Goal: Information Seeking & Learning: Compare options

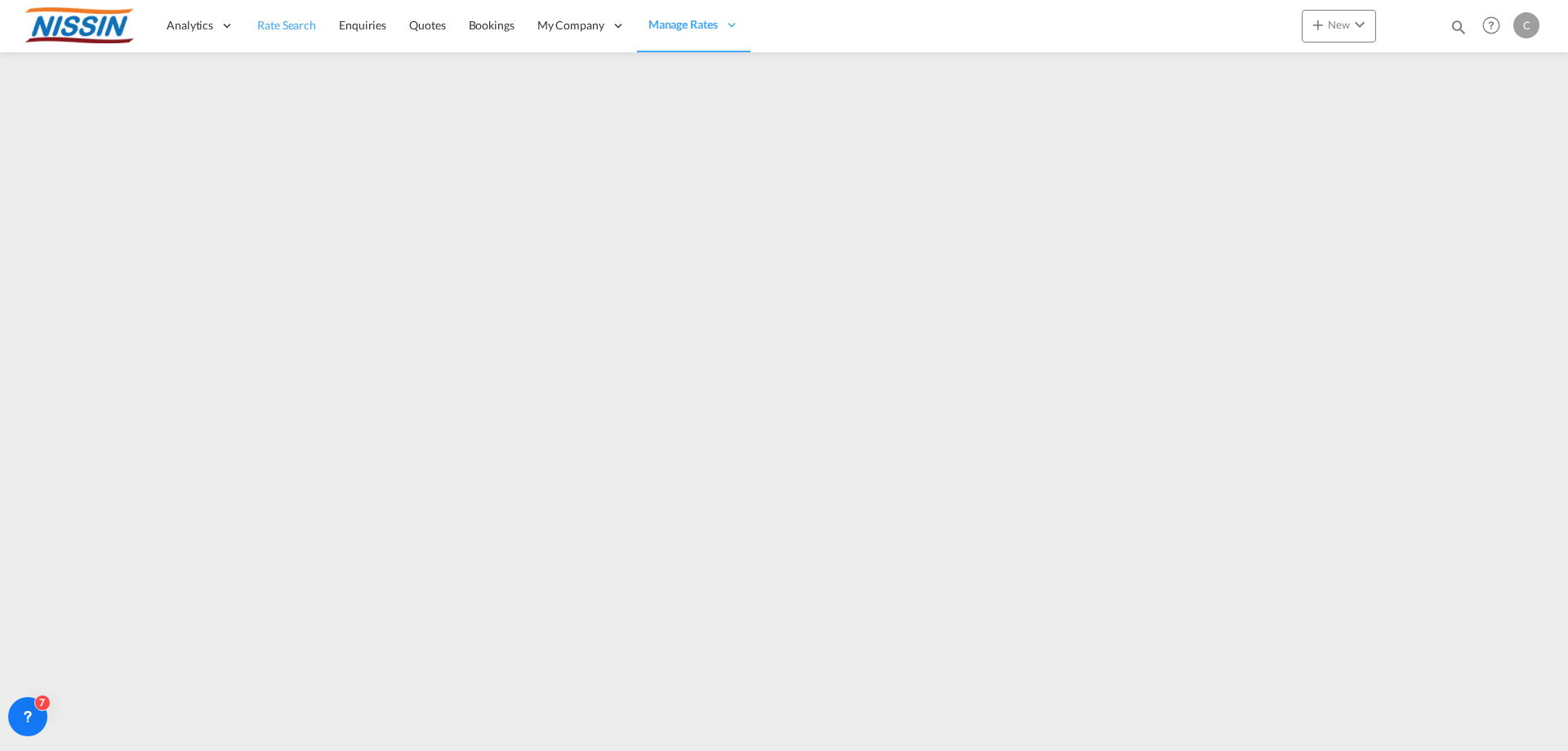
click at [272, 27] on span "Rate Search" at bounding box center [286, 25] width 59 height 14
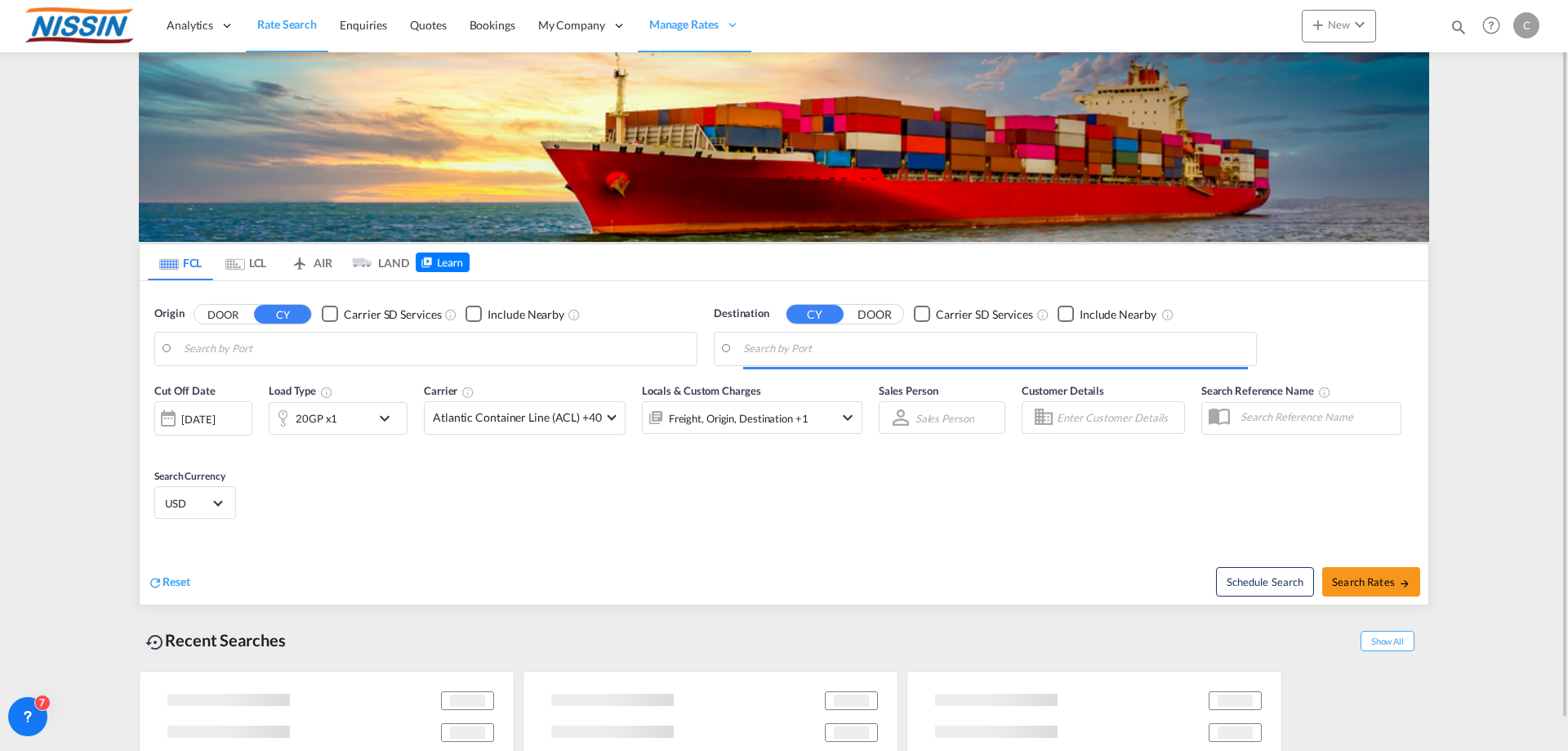
type input "[GEOGRAPHIC_DATA], [GEOGRAPHIC_DATA], USLGB"
type input "[GEOGRAPHIC_DATA], JPTYO"
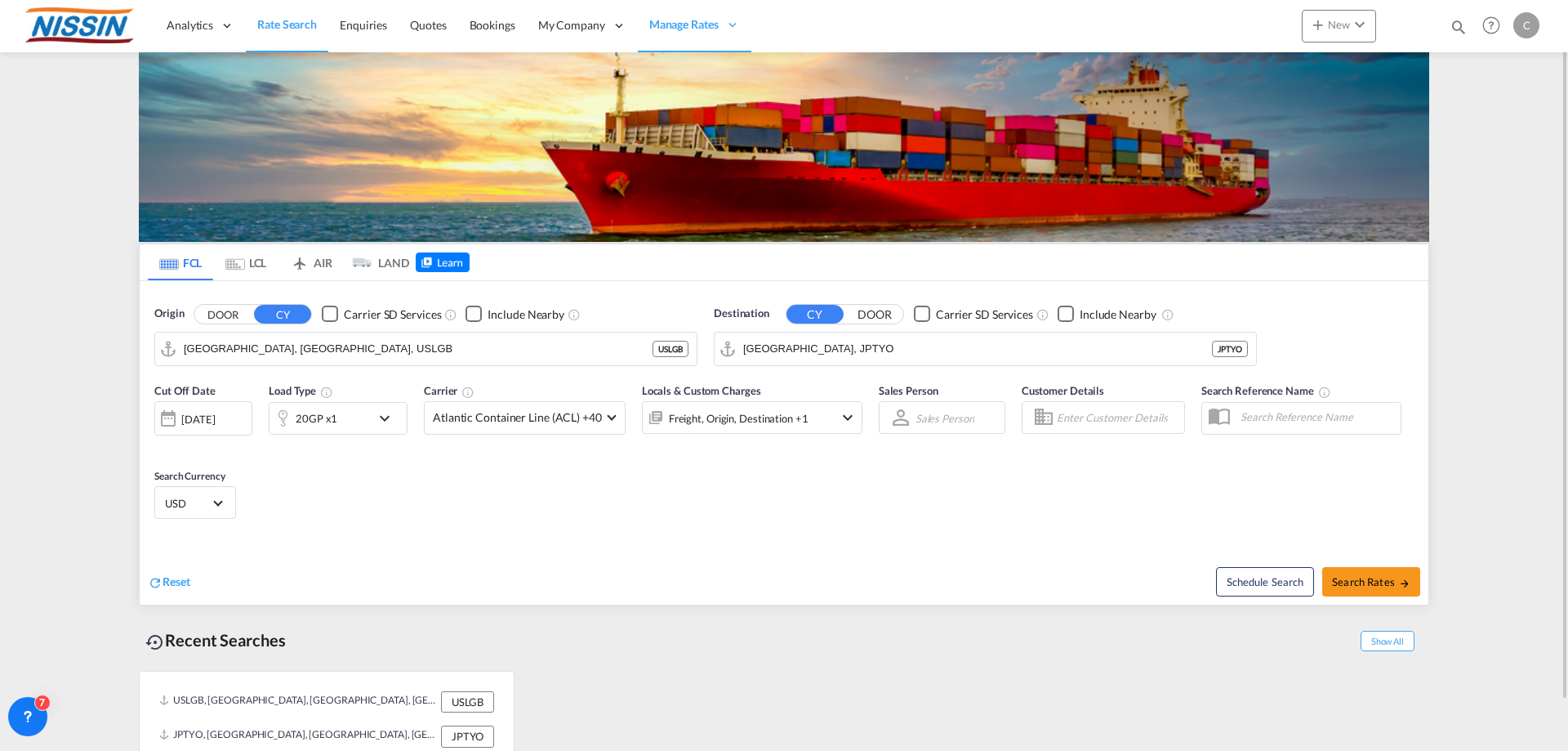
click at [328, 265] on md-tab-item "AIR" at bounding box center [311, 261] width 65 height 36
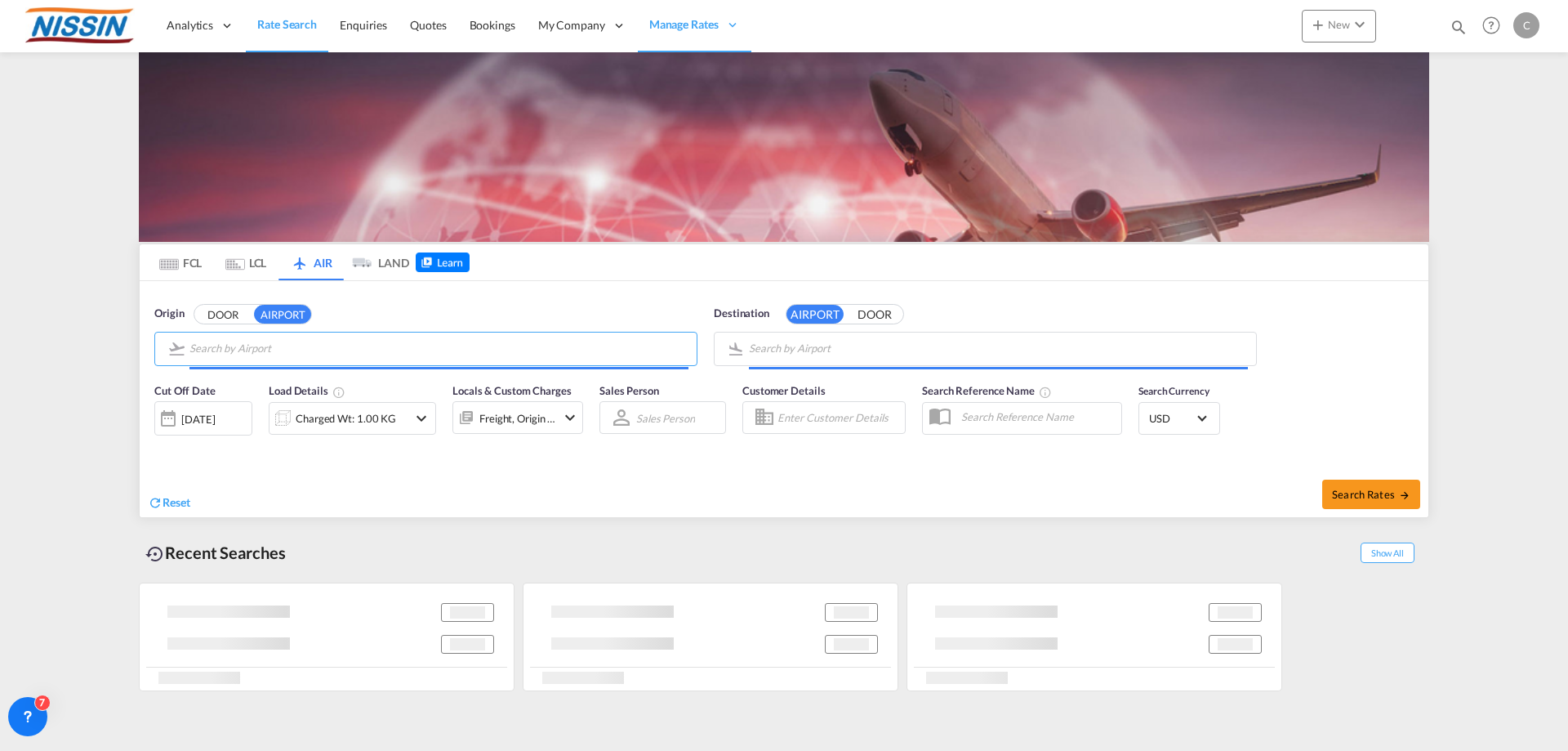
click at [356, 354] on input "Search by Airport" at bounding box center [438, 349] width 499 height 25
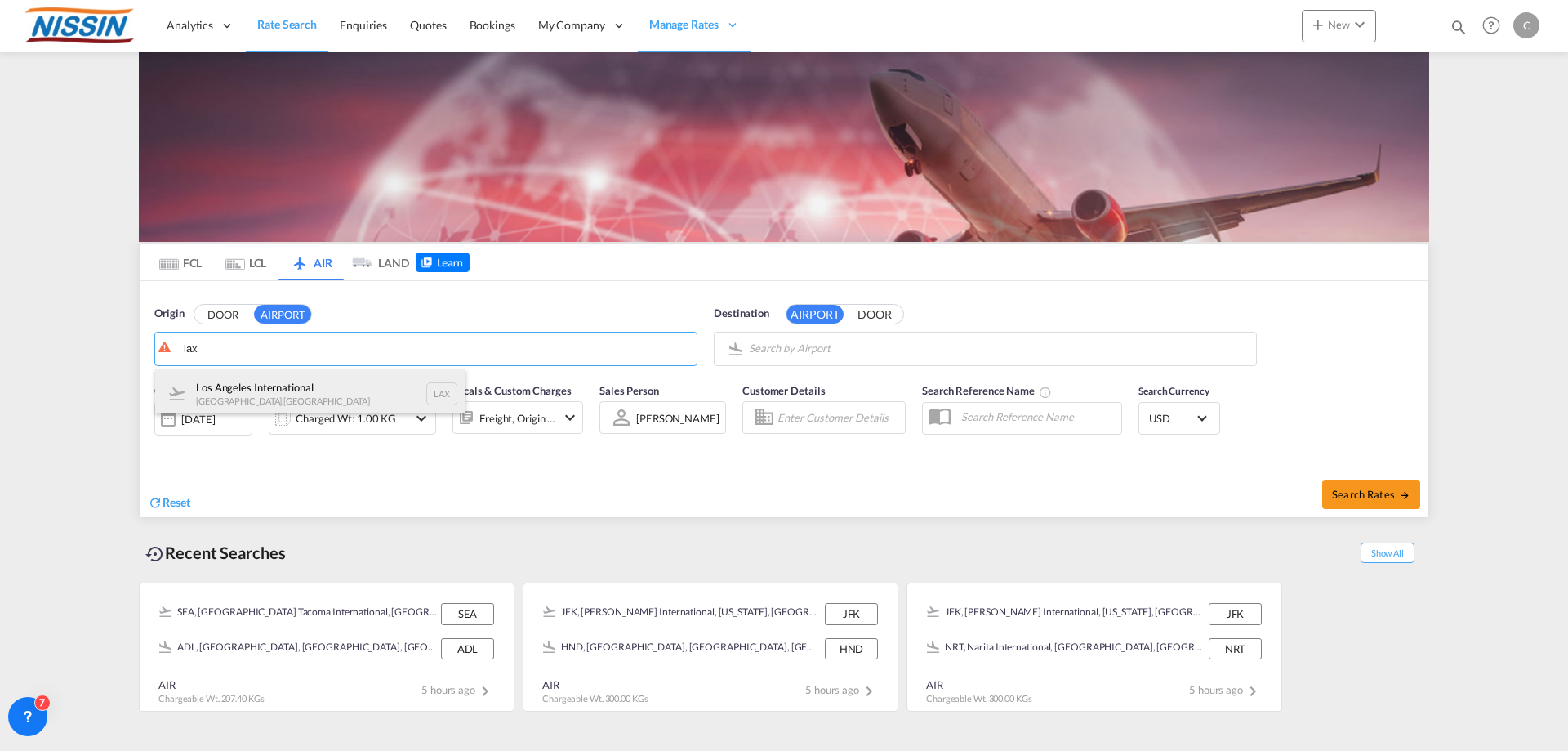
click at [348, 387] on div "Los Angeles International [GEOGRAPHIC_DATA] , [GEOGRAPHIC_DATA] LAX" at bounding box center [310, 393] width 310 height 49
type input "Los Angeles International, [GEOGRAPHIC_DATA], [GEOGRAPHIC_DATA]"
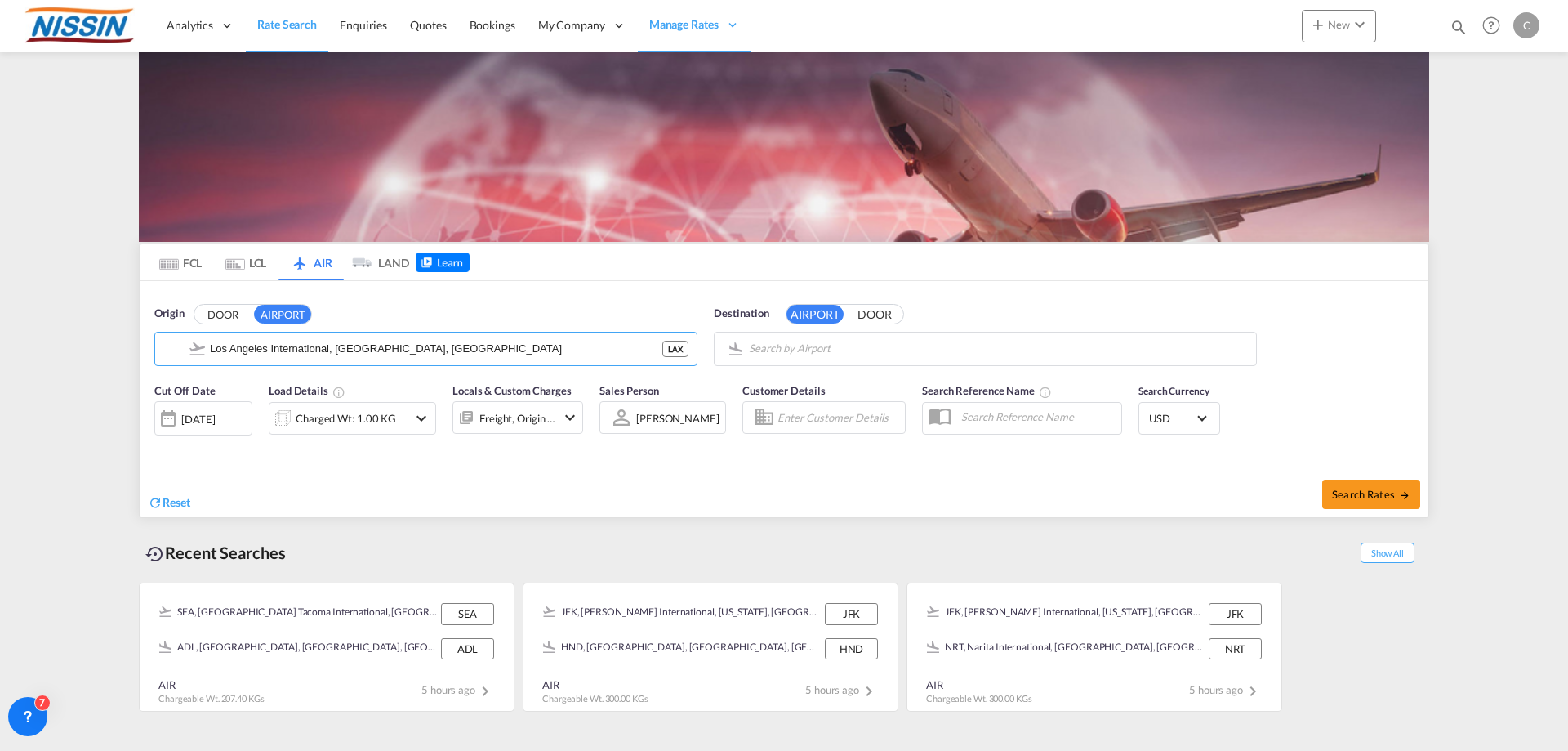
click at [901, 342] on body "Analytics Reports Dashboard Rate Search Enquiries Quotes Bookings" at bounding box center [784, 376] width 1568 height 751
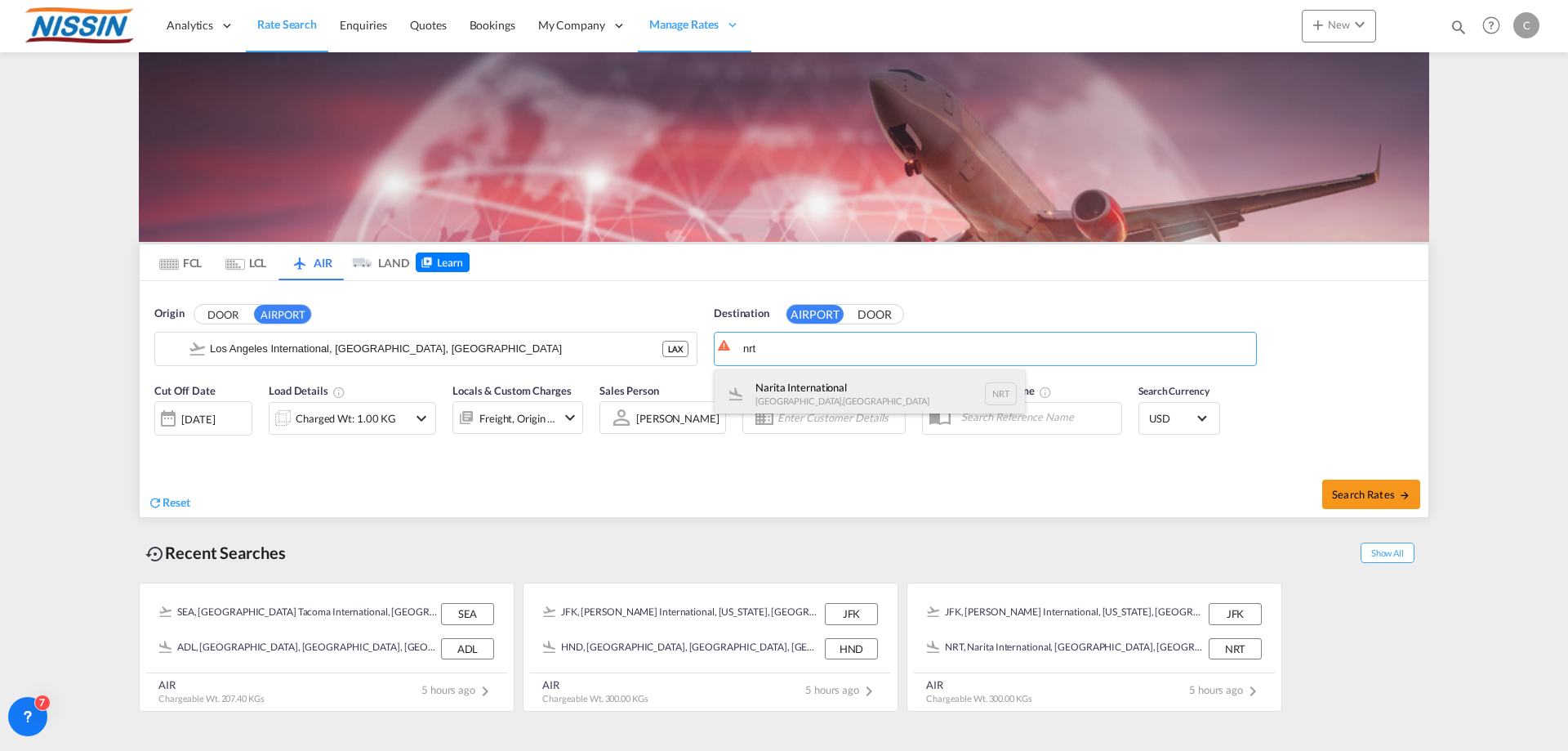
click at [838, 393] on div "Narita International [GEOGRAPHIC_DATA] , [GEOGRAPHIC_DATA] NRT" at bounding box center [869, 393] width 310 height 49
type input "Narita International, [GEOGRAPHIC_DATA], NRT"
click at [423, 423] on md-icon "icon-chevron-down" at bounding box center [422, 419] width 20 height 20
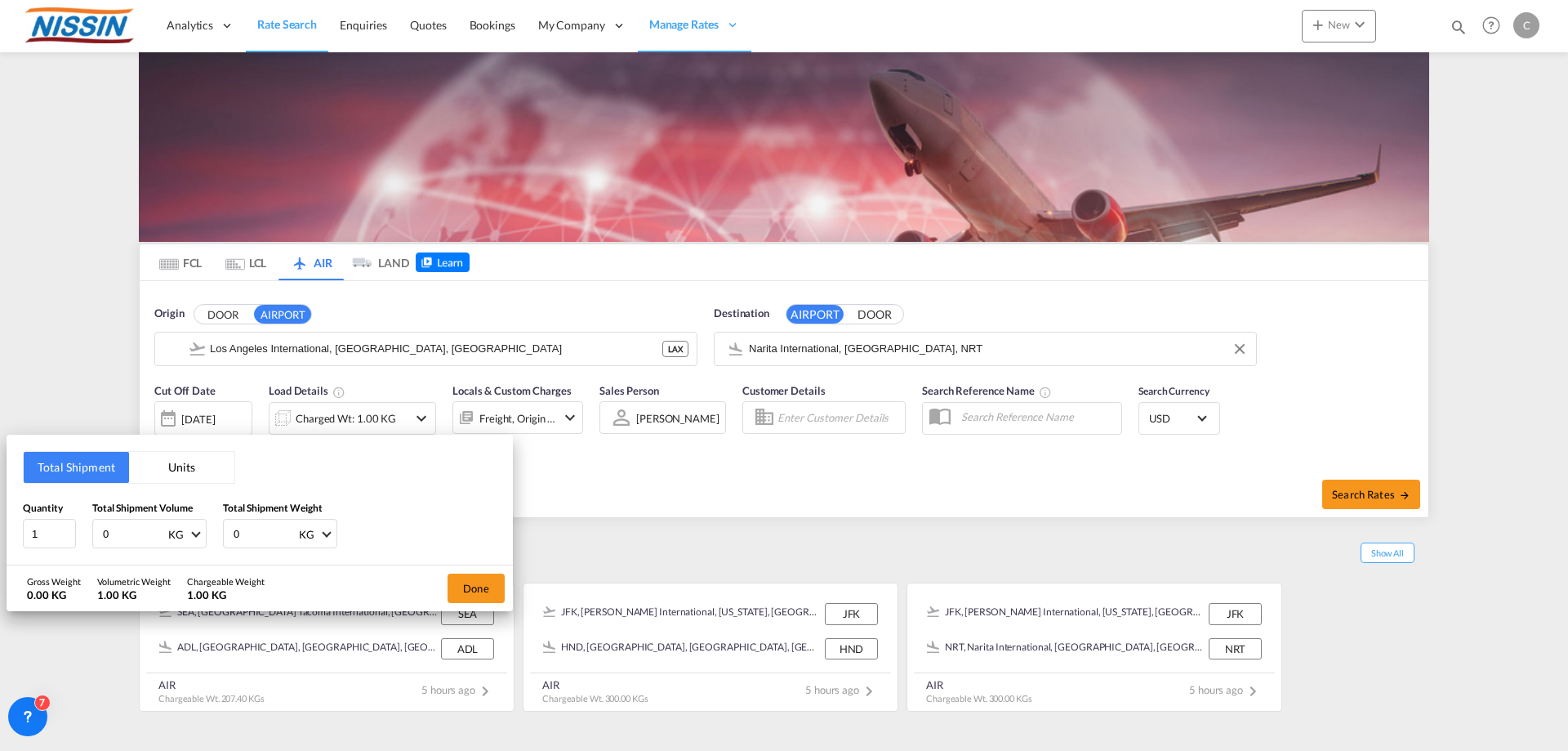
click at [212, 471] on button "Units" at bounding box center [181, 467] width 105 height 31
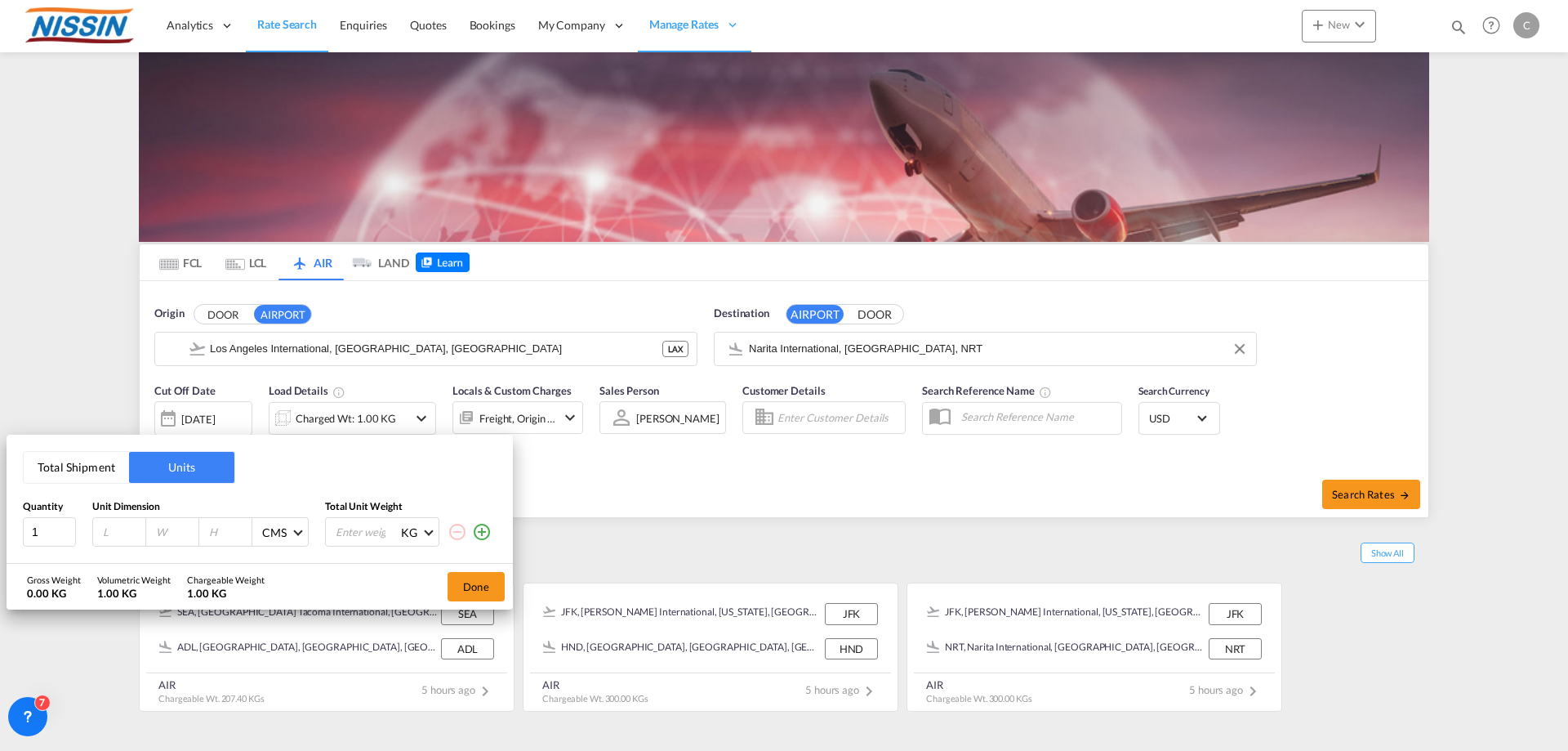
click at [119, 529] on input "number" at bounding box center [122, 532] width 44 height 15
type input "100"
type input "120"
click at [358, 537] on input "number" at bounding box center [366, 532] width 65 height 28
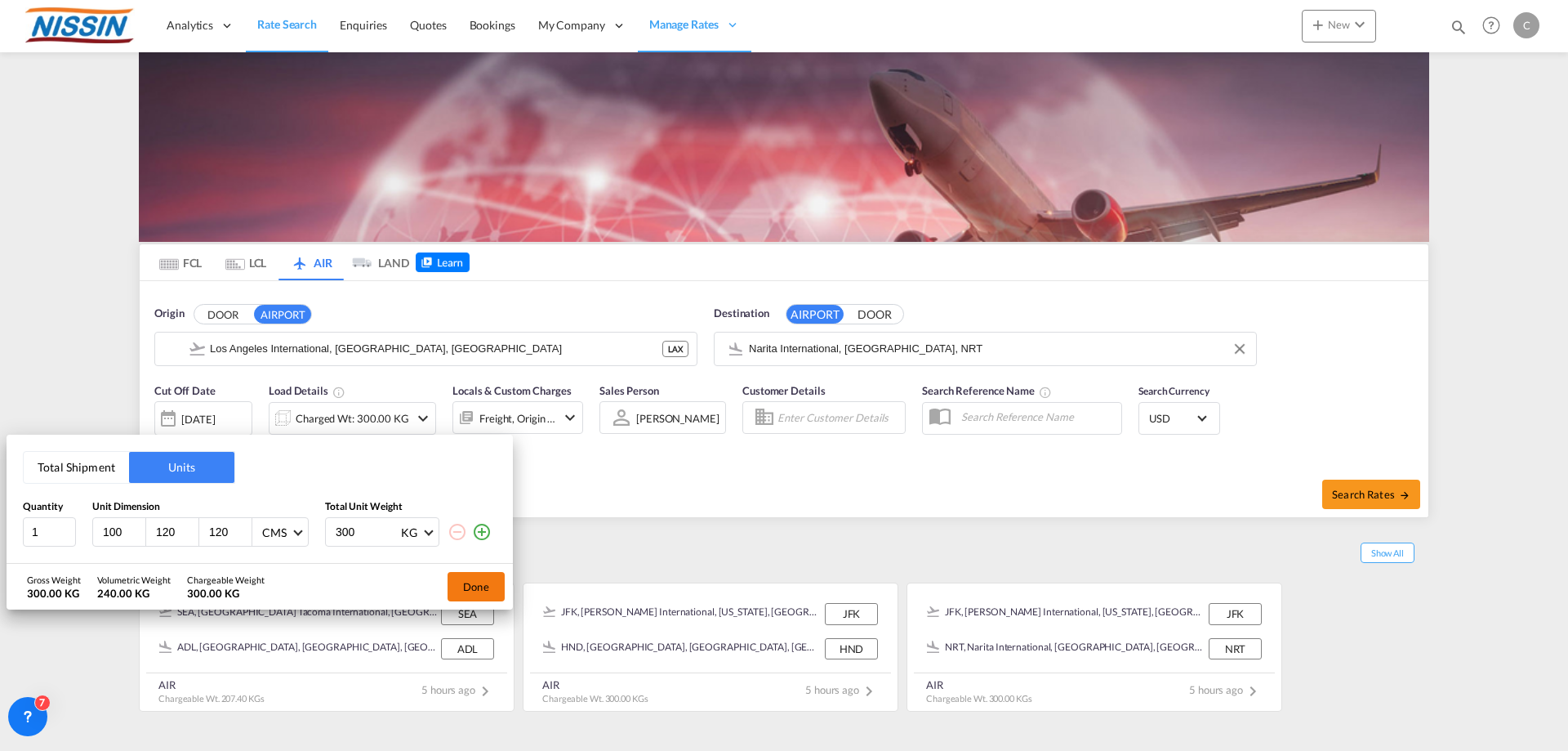
type input "300"
click at [477, 578] on button "Done" at bounding box center [476, 586] width 57 height 30
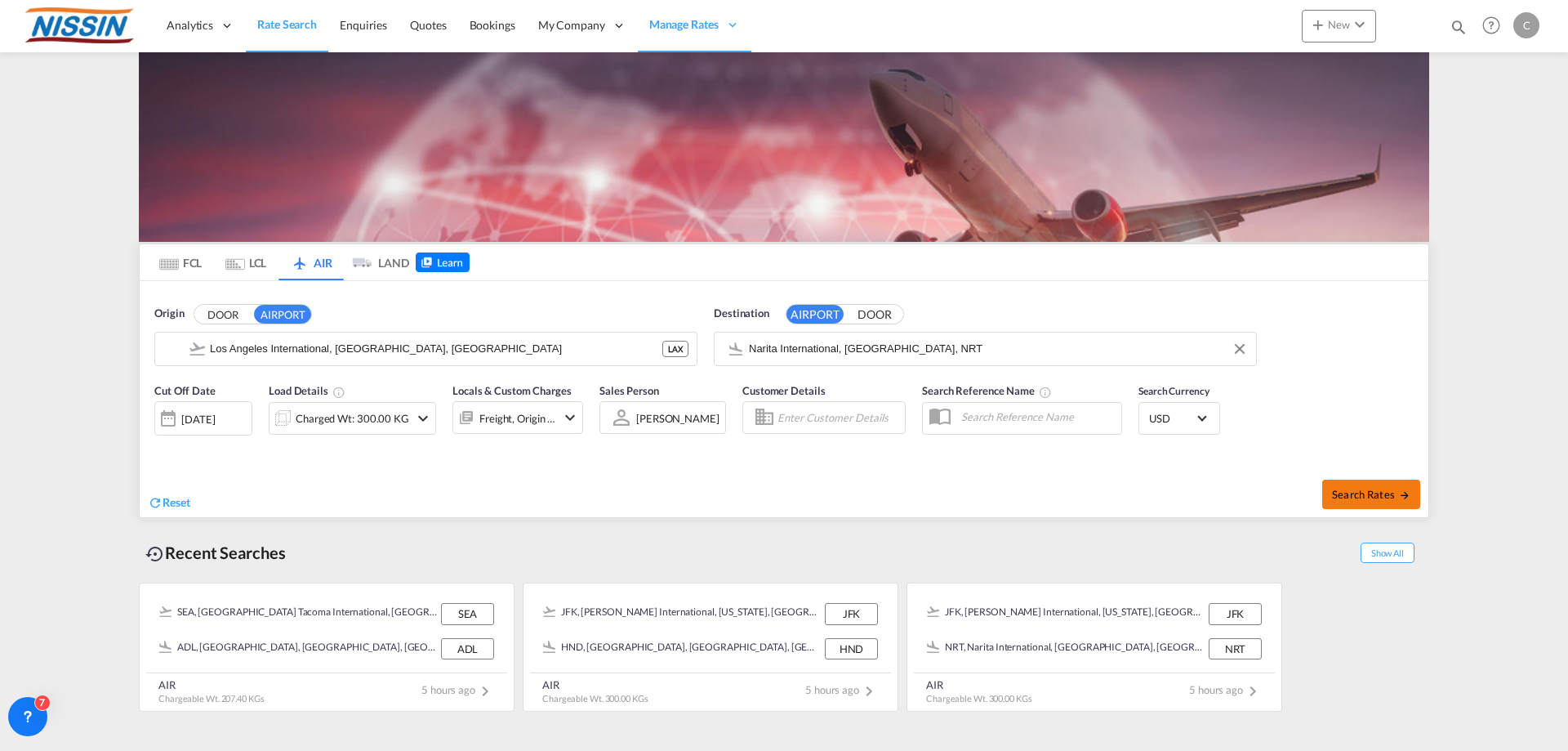
click at [1358, 490] on span "Search Rates" at bounding box center [1371, 495] width 79 height 13
type input "LAX to NRT / [DATE]"
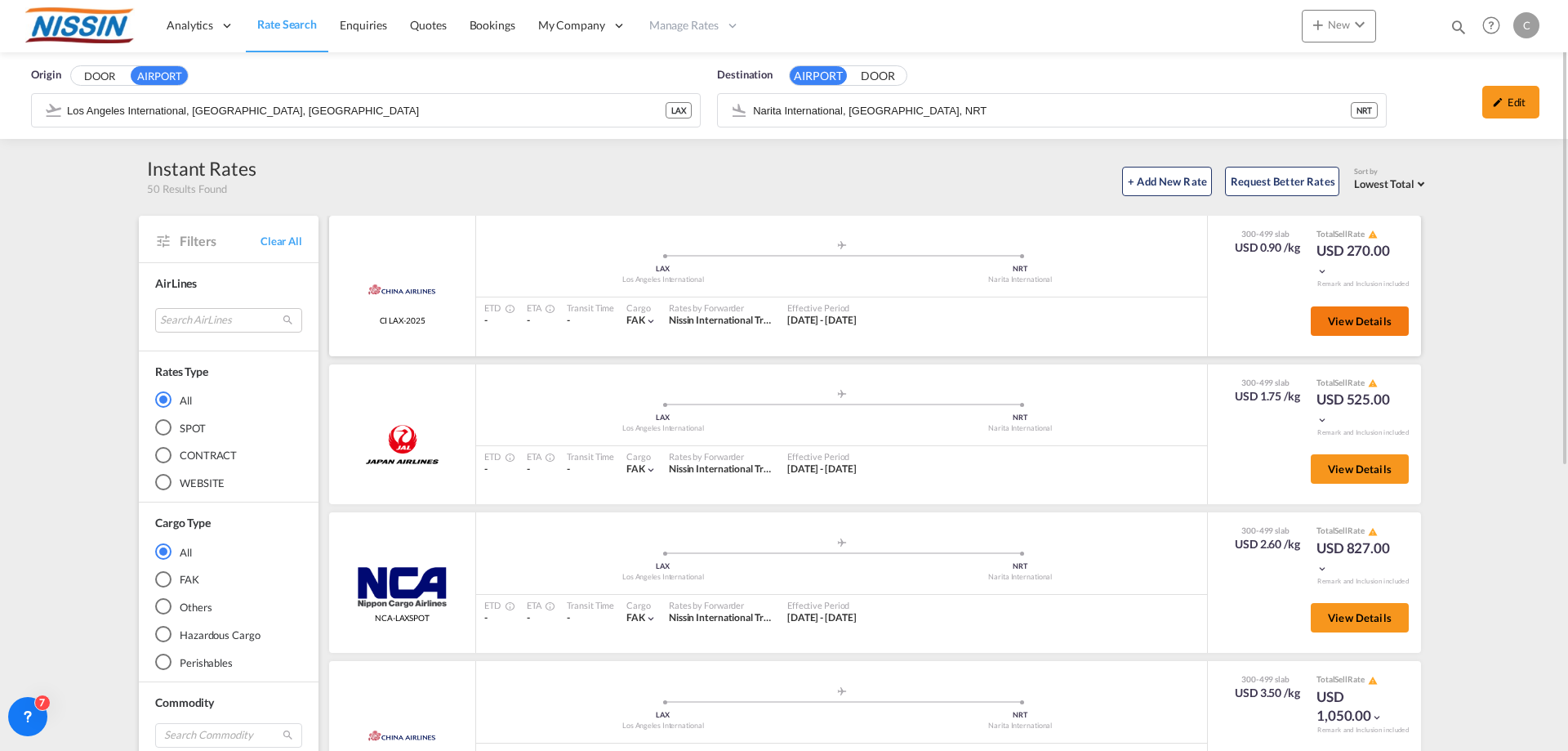
click at [1340, 319] on span "View Details" at bounding box center [1360, 321] width 64 height 13
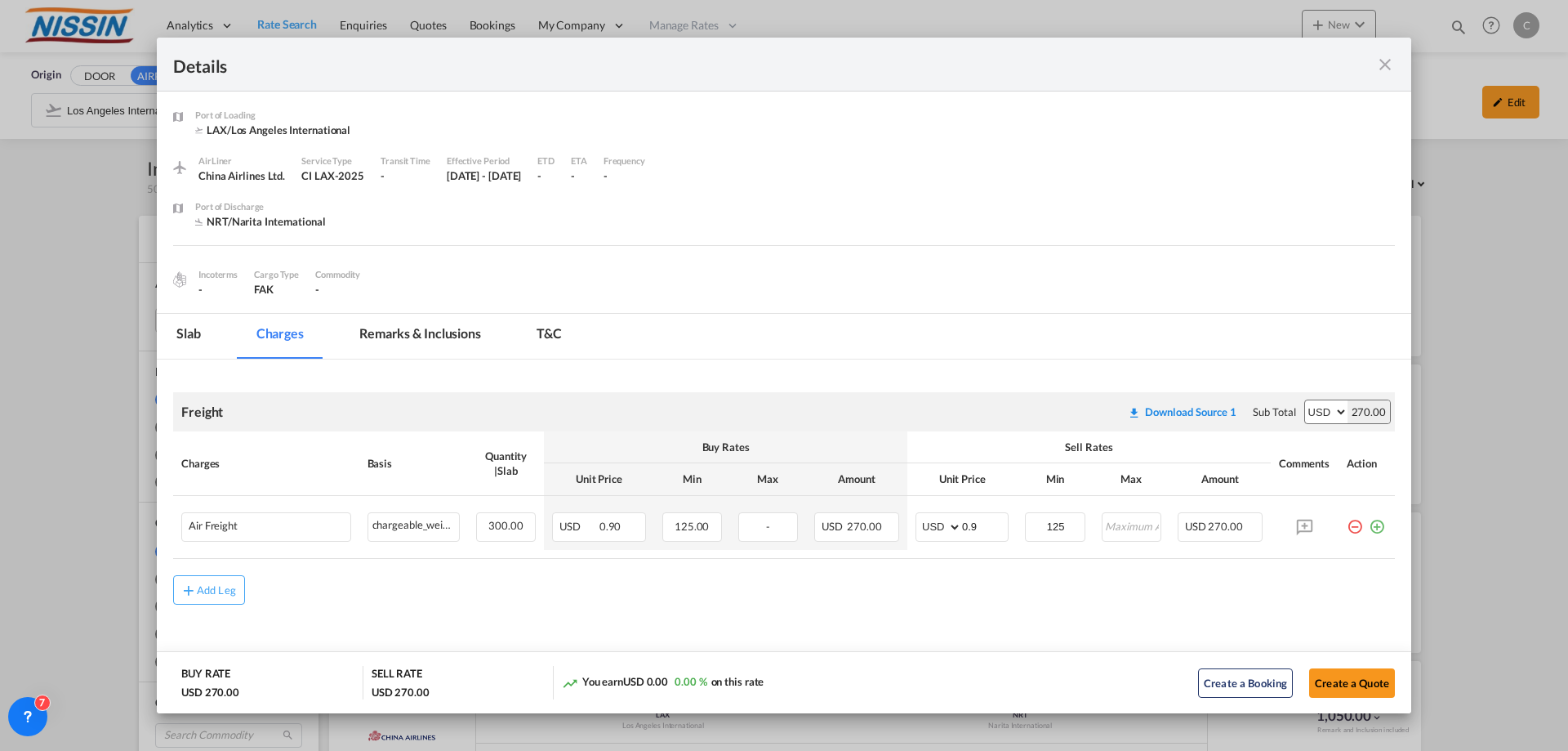
scroll to position [2, 0]
click at [1381, 60] on md-icon "icon-close fg-AAA8AD m-0 cursor" at bounding box center [1385, 65] width 20 height 20
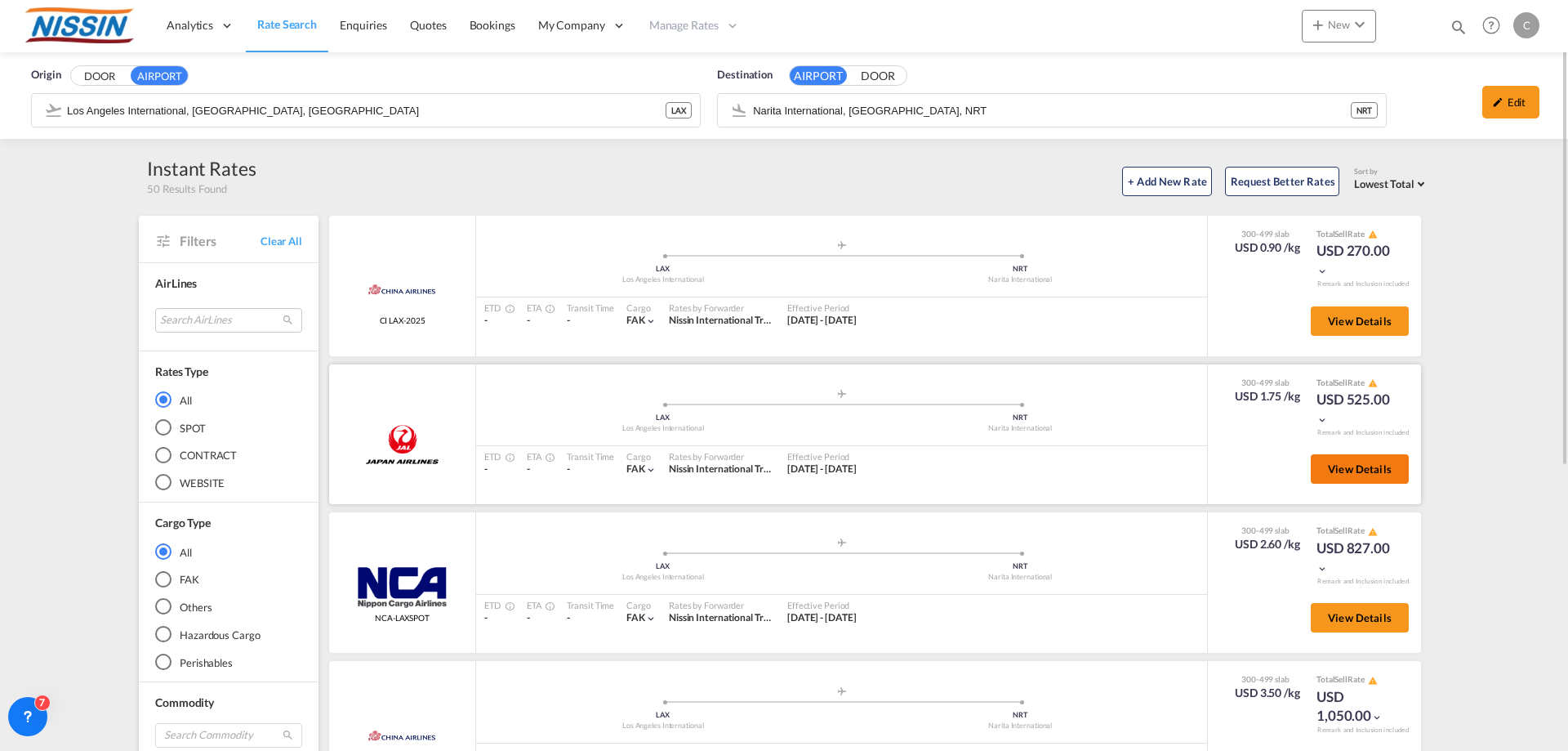
click at [1329, 458] on button "View Details" at bounding box center [1360, 469] width 98 height 30
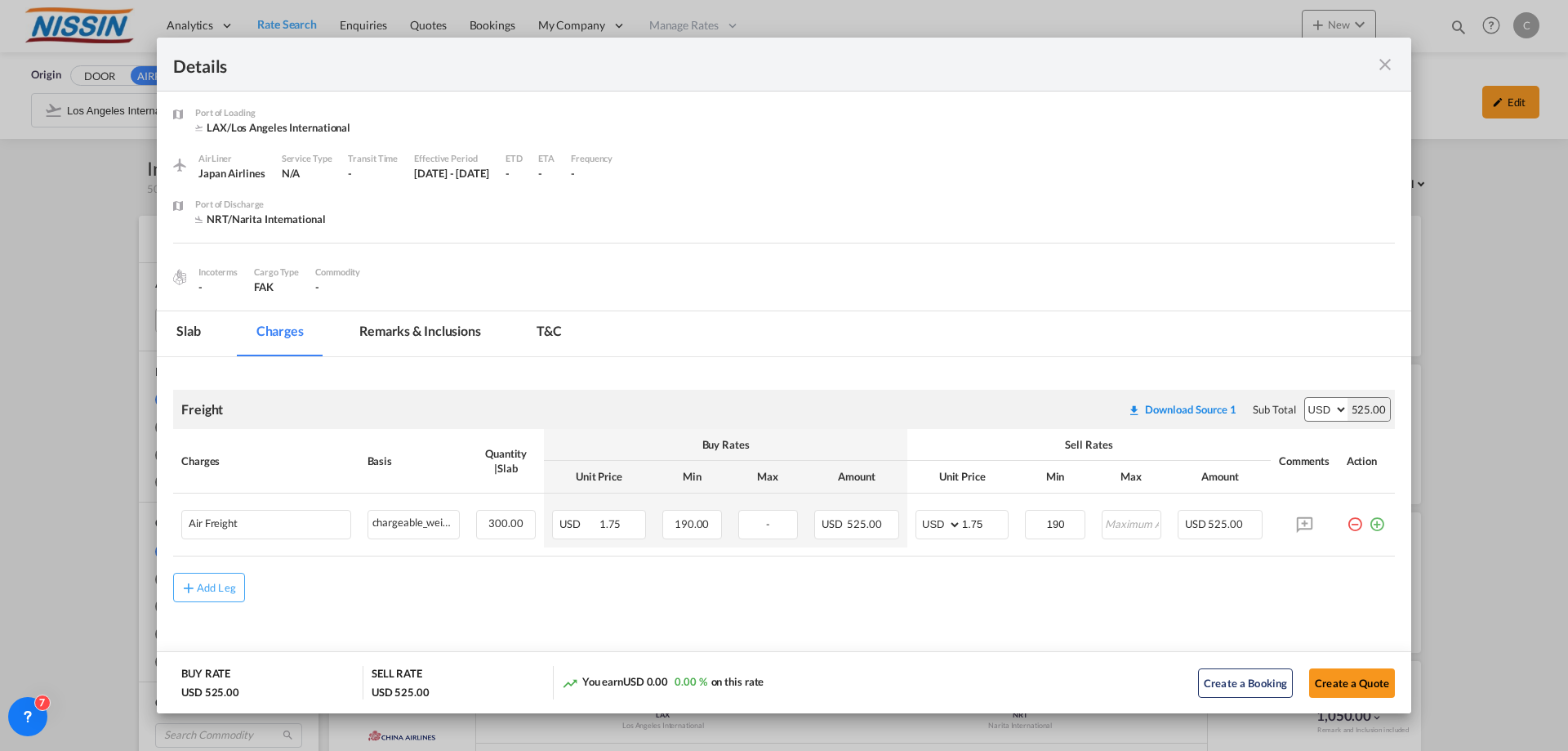
click at [1387, 58] on md-icon "icon-close fg-AAA8AD m-0 cursor" at bounding box center [1385, 65] width 20 height 20
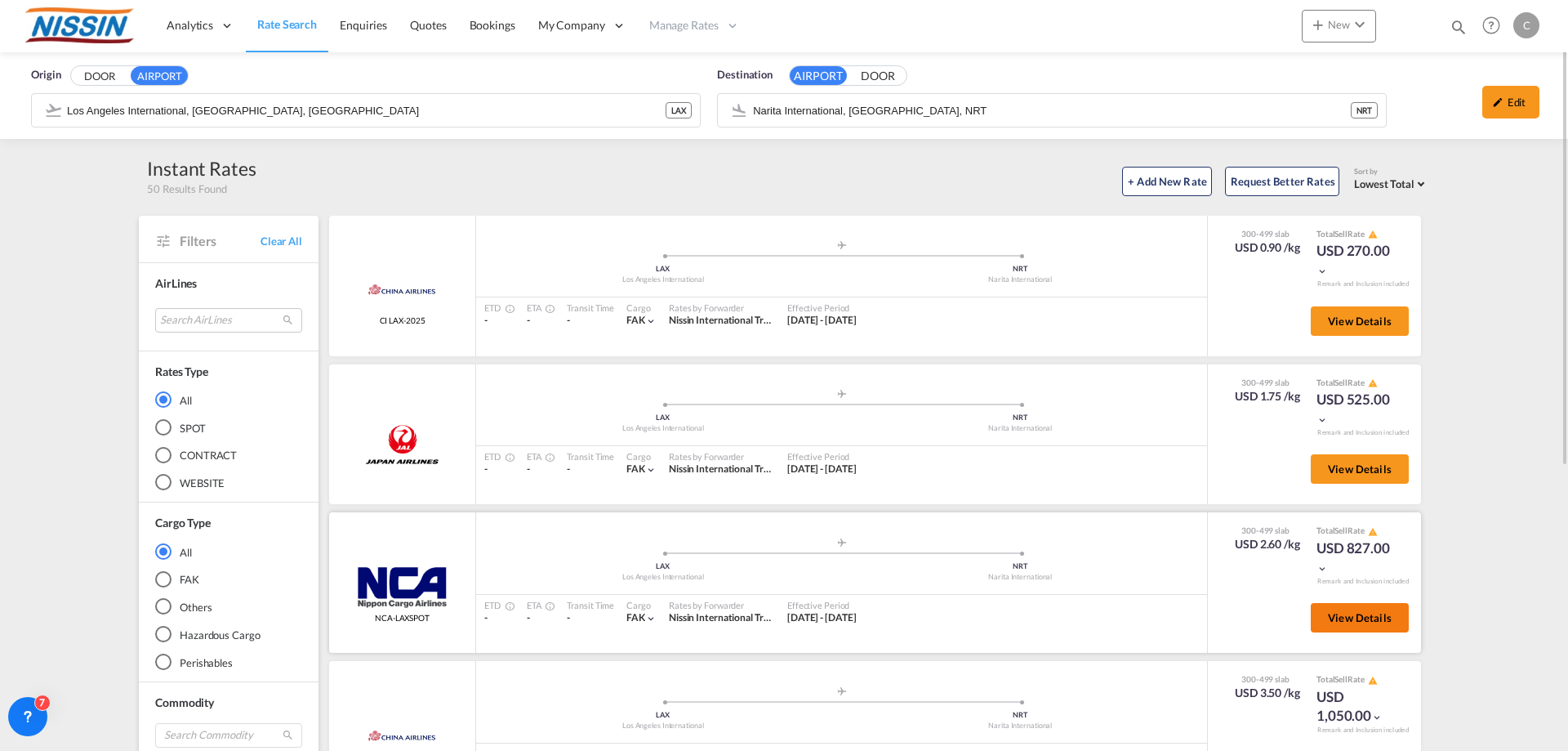
click at [1334, 618] on span "View Details" at bounding box center [1360, 618] width 64 height 13
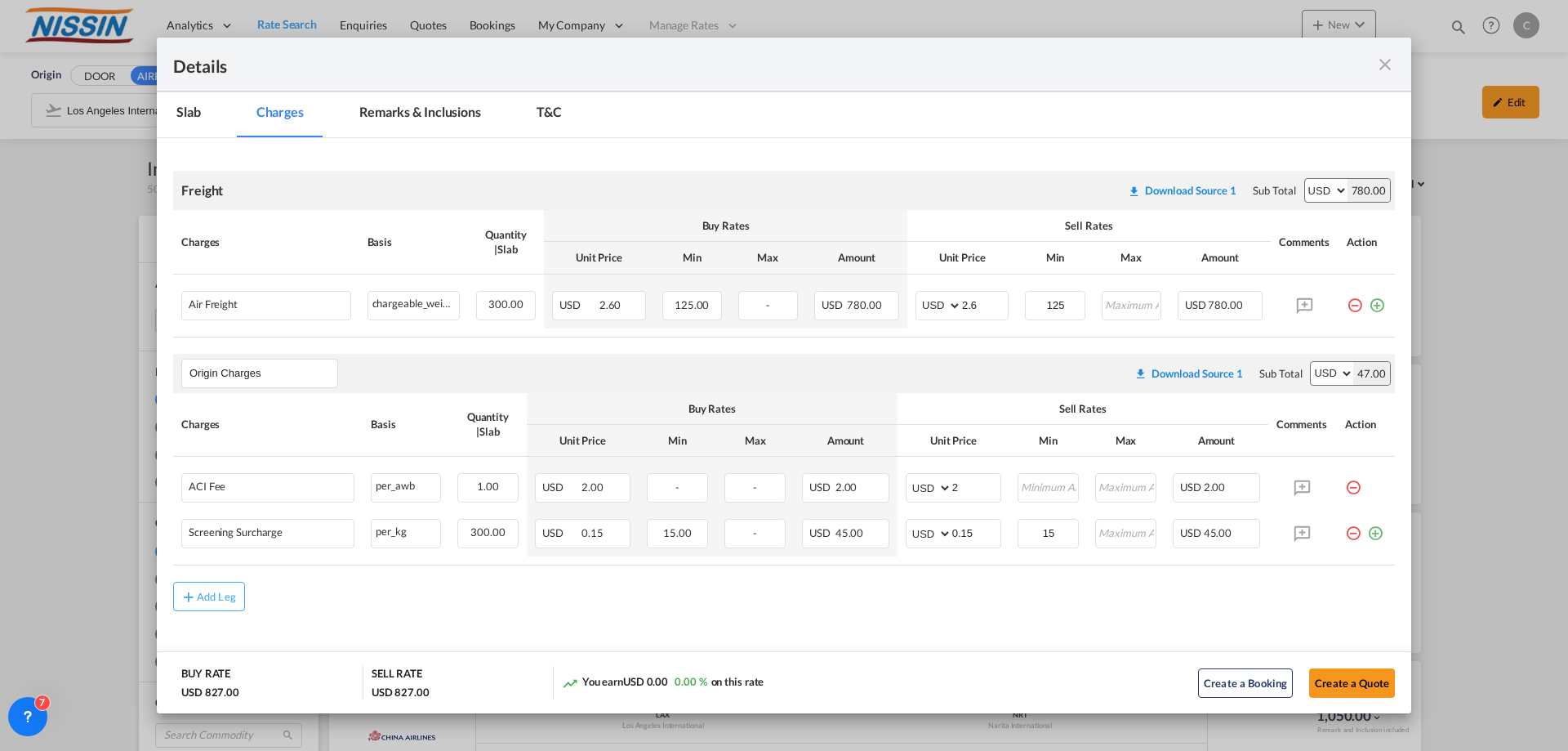
scroll to position [230, 0]
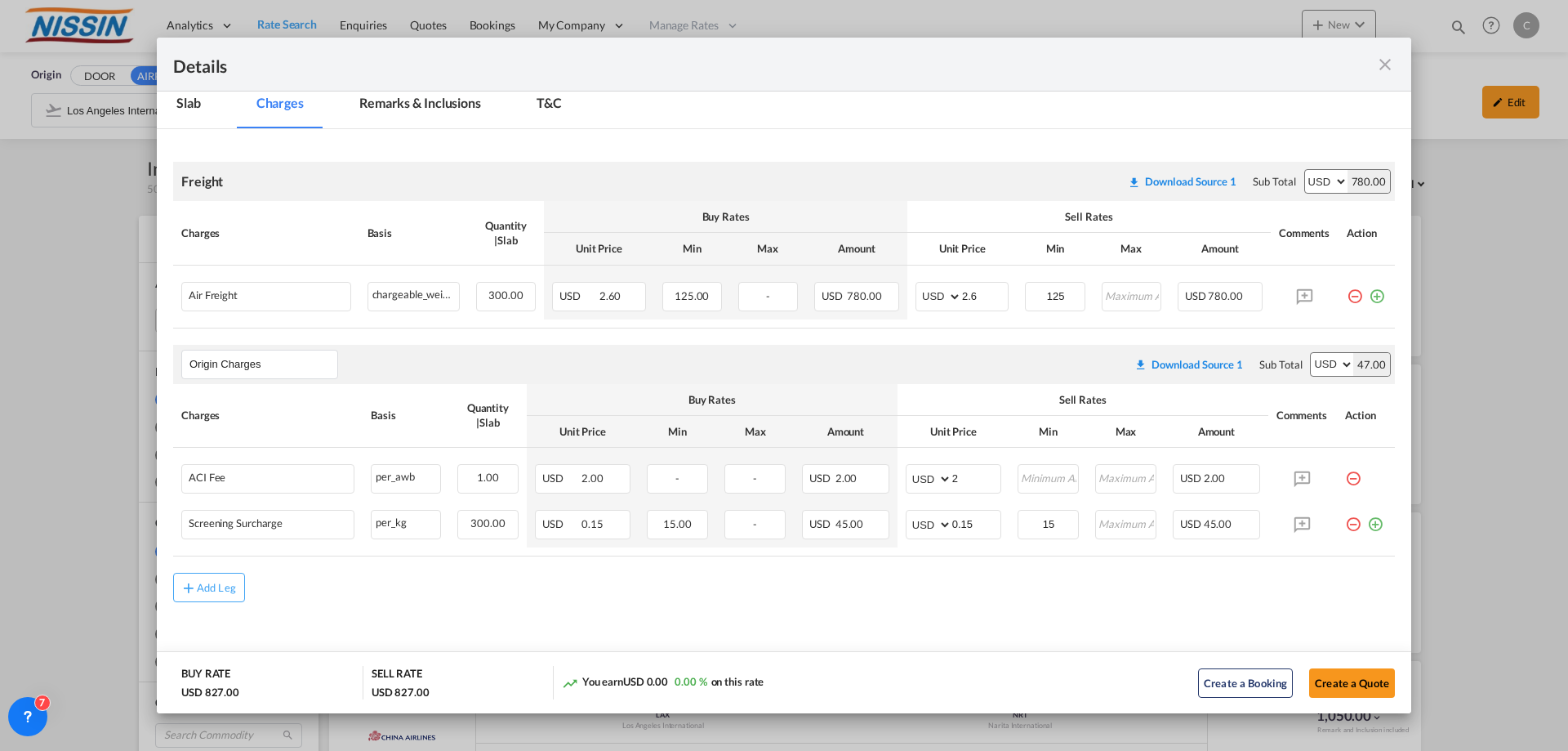
drag, startPoint x: 1380, startPoint y: 66, endPoint x: 1381, endPoint y: 130, distance: 64.0
click at [1381, 66] on md-icon "icon-close fg-AAA8AD m-0 cursor" at bounding box center [1385, 65] width 20 height 20
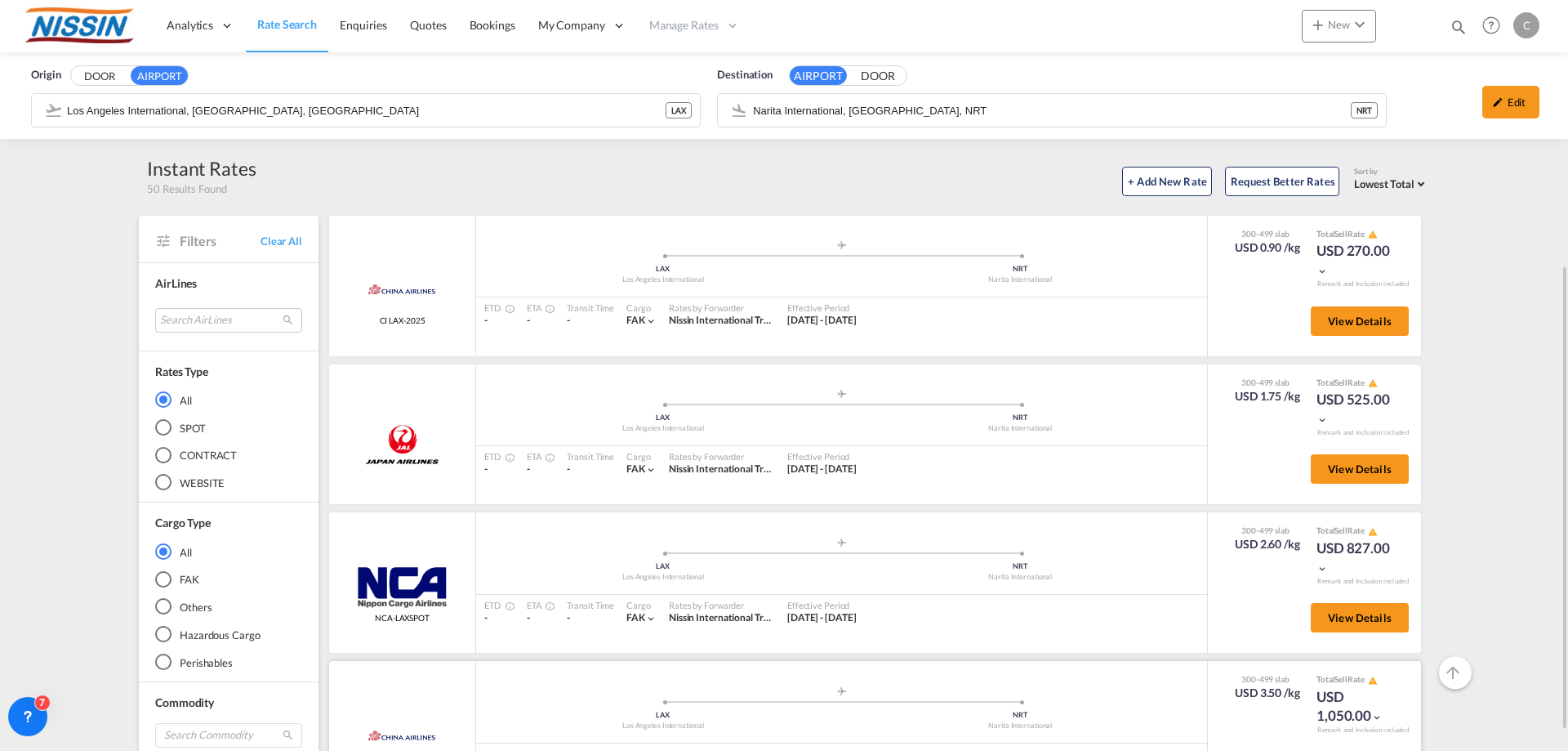
scroll to position [164, 0]
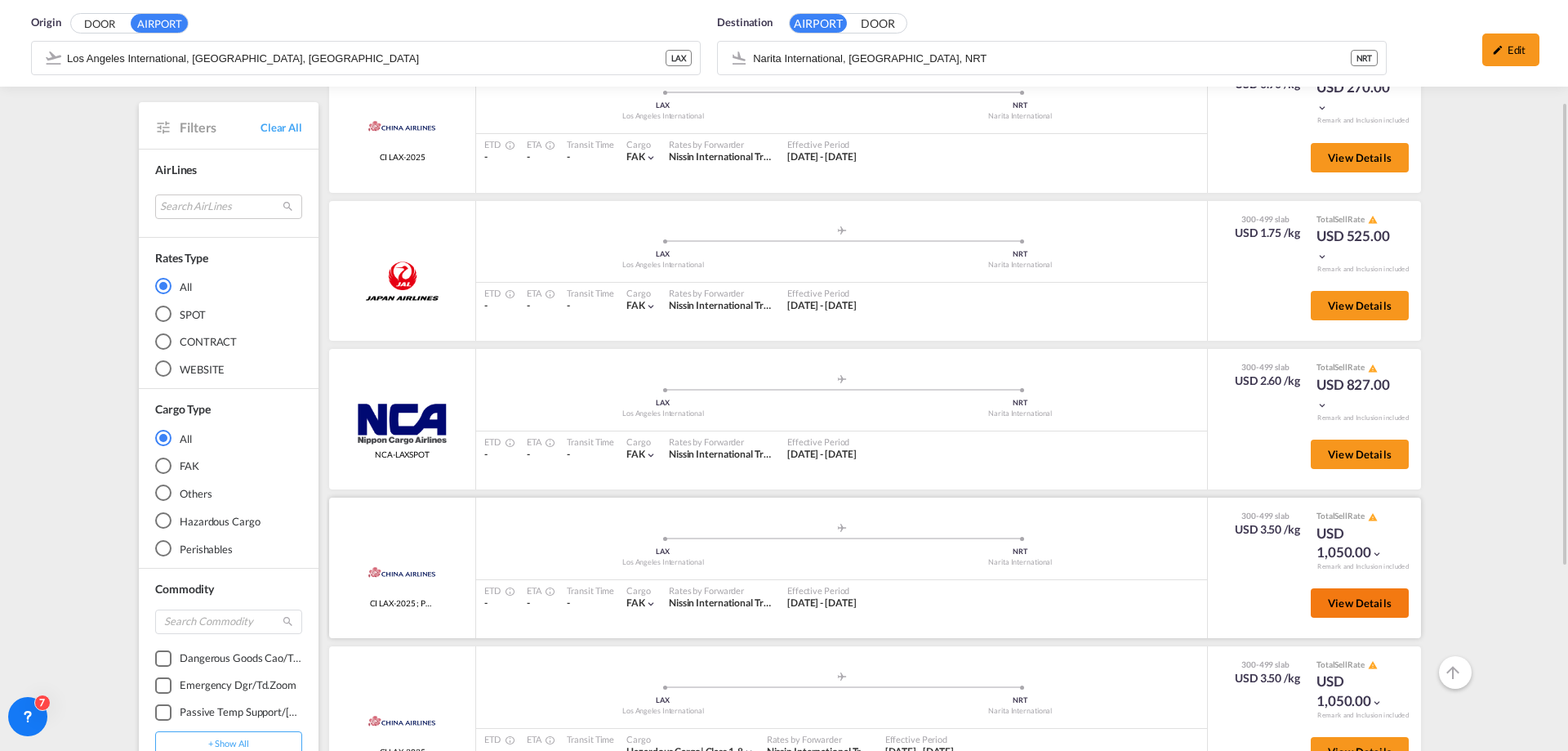
click at [1333, 605] on span "View Details" at bounding box center [1360, 603] width 64 height 13
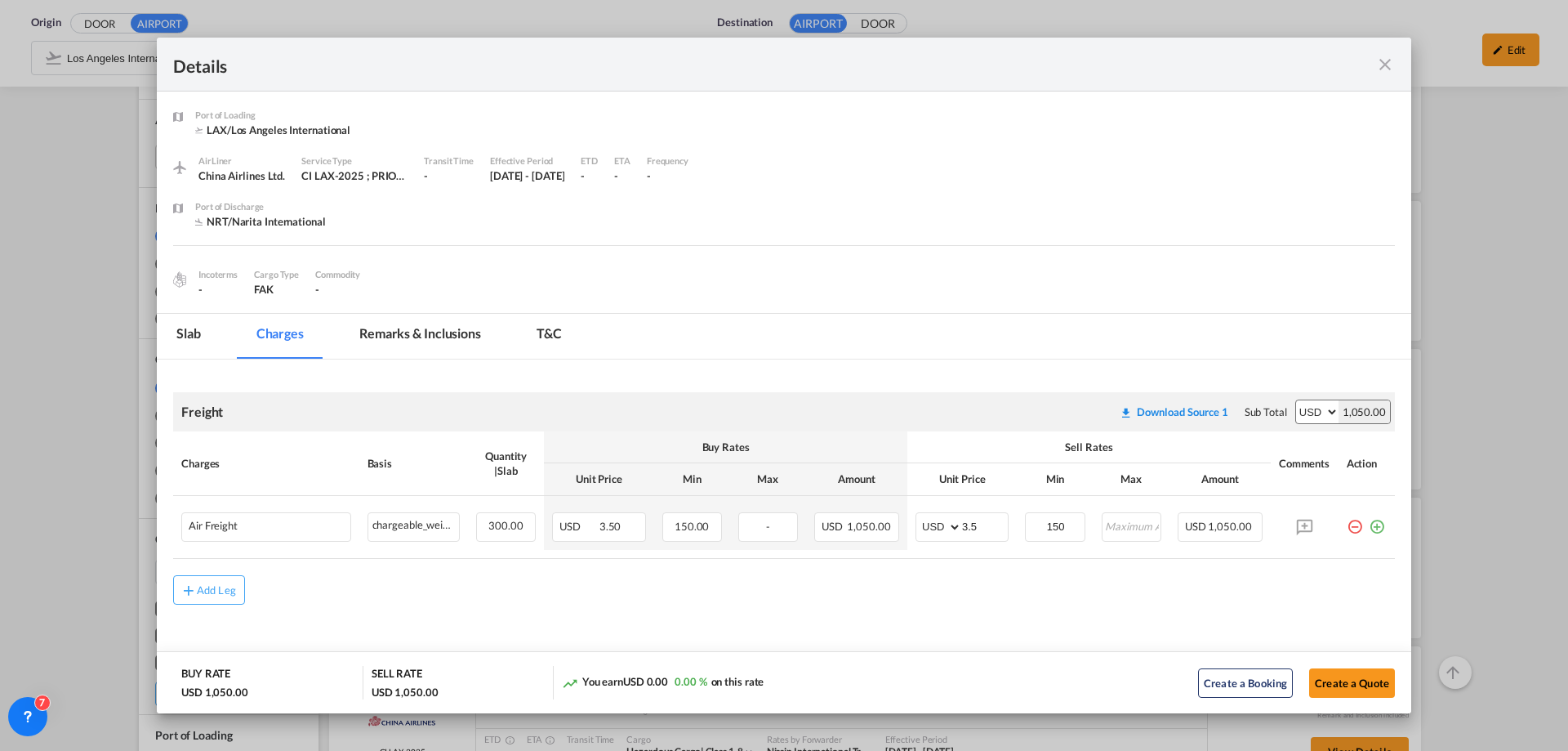
scroll to position [2, 0]
click at [1397, 61] on div "Details" at bounding box center [784, 64] width 1255 height 54
click at [1392, 57] on md-icon "icon-close fg-AAA8AD m-0 cursor" at bounding box center [1385, 65] width 20 height 20
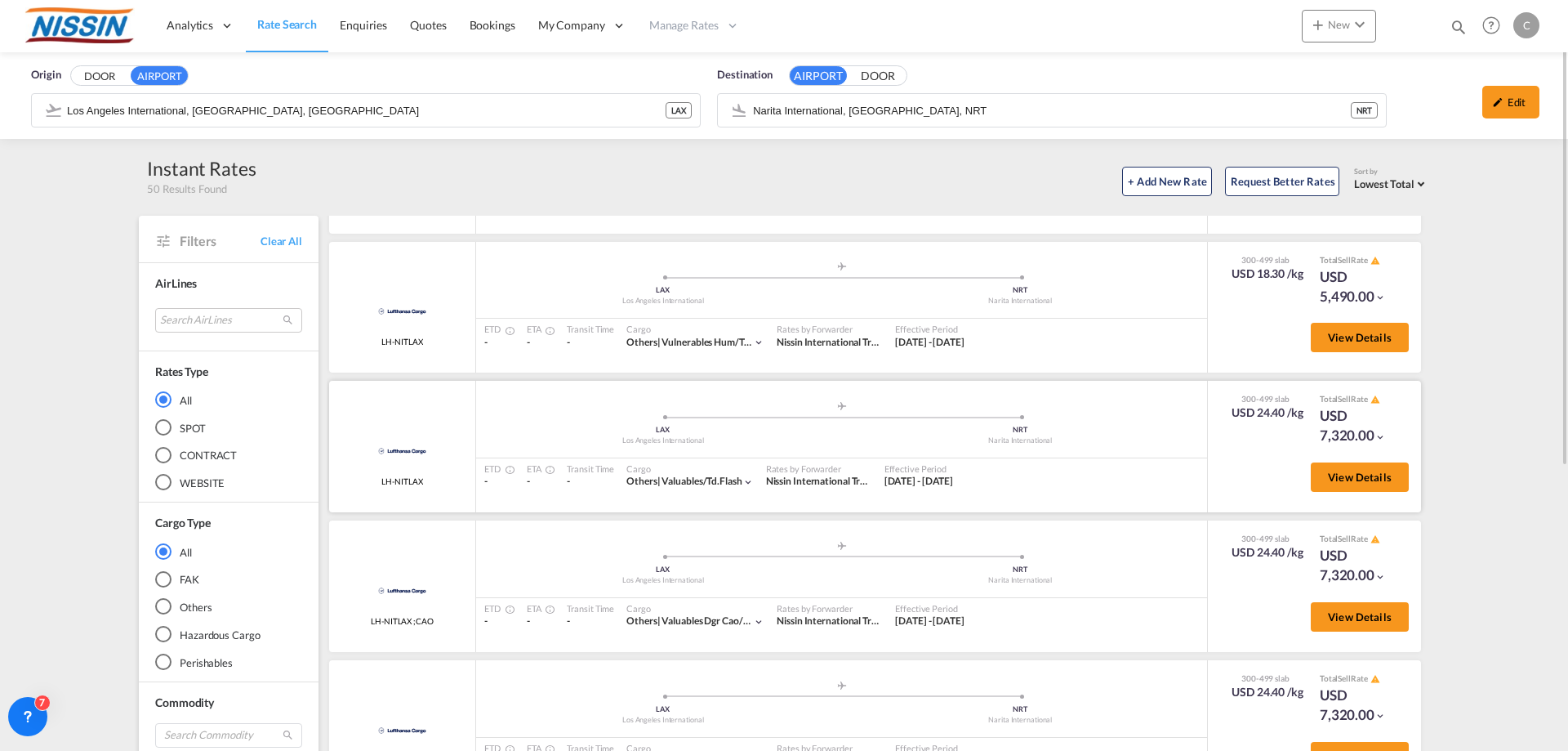
scroll to position [5030, 0]
click at [162, 580] on div "FAK" at bounding box center [164, 579] width 17 height 17
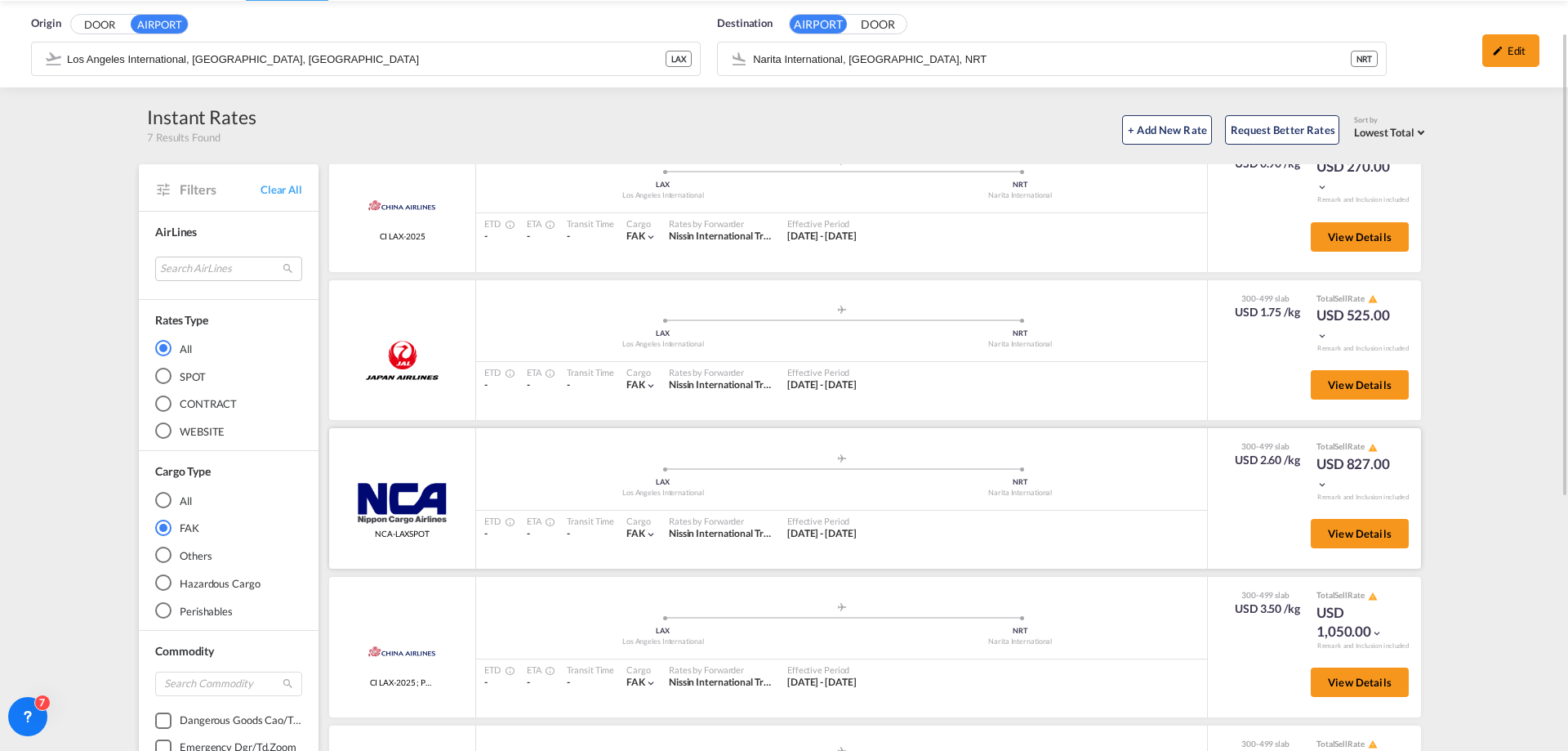
scroll to position [0, 0]
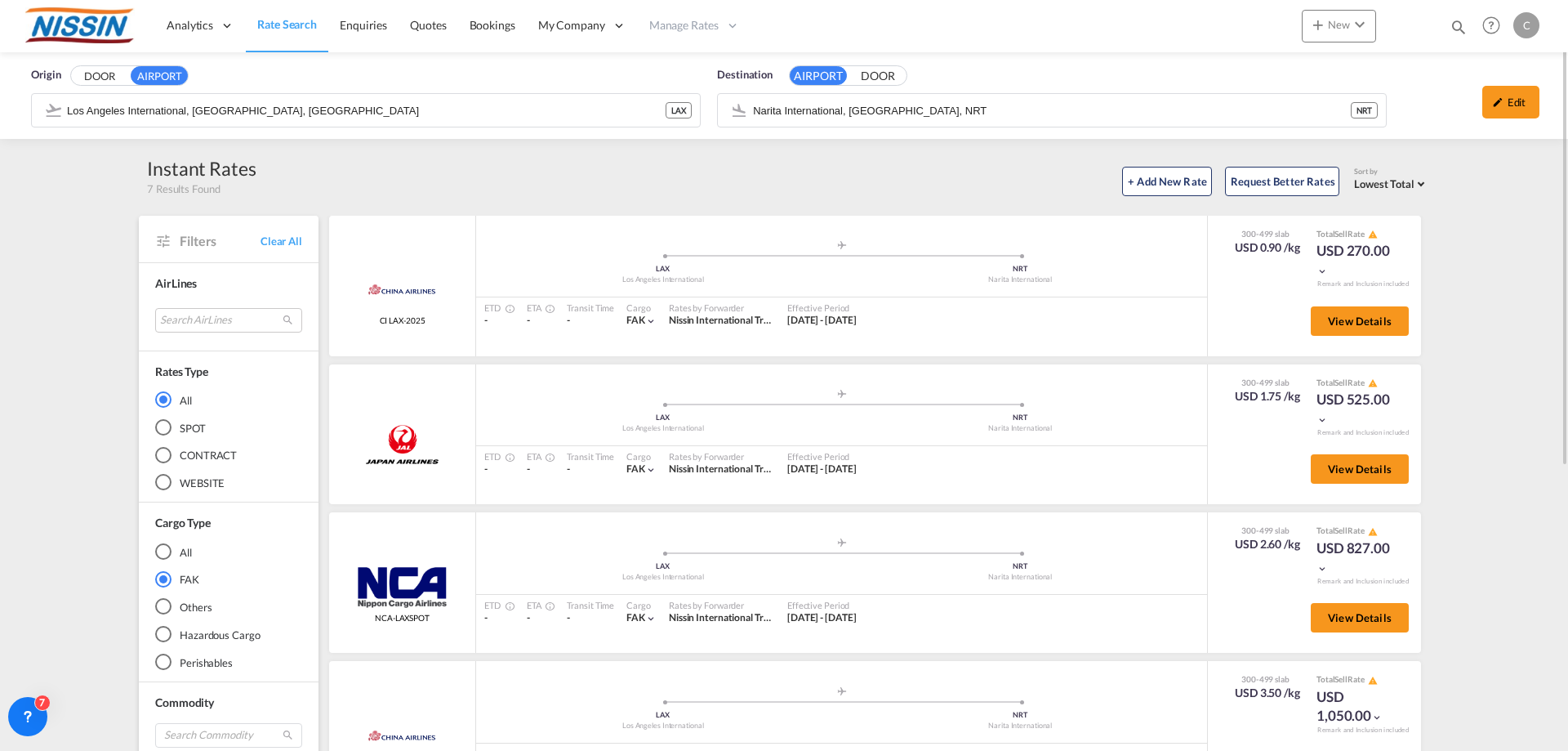
click at [165, 582] on div "FAK" at bounding box center [164, 579] width 8 height 8
click at [165, 552] on div "All" at bounding box center [164, 552] width 17 height 17
click at [504, 111] on input "Los Angeles International, [GEOGRAPHIC_DATA], [GEOGRAPHIC_DATA]" at bounding box center [379, 111] width 624 height 25
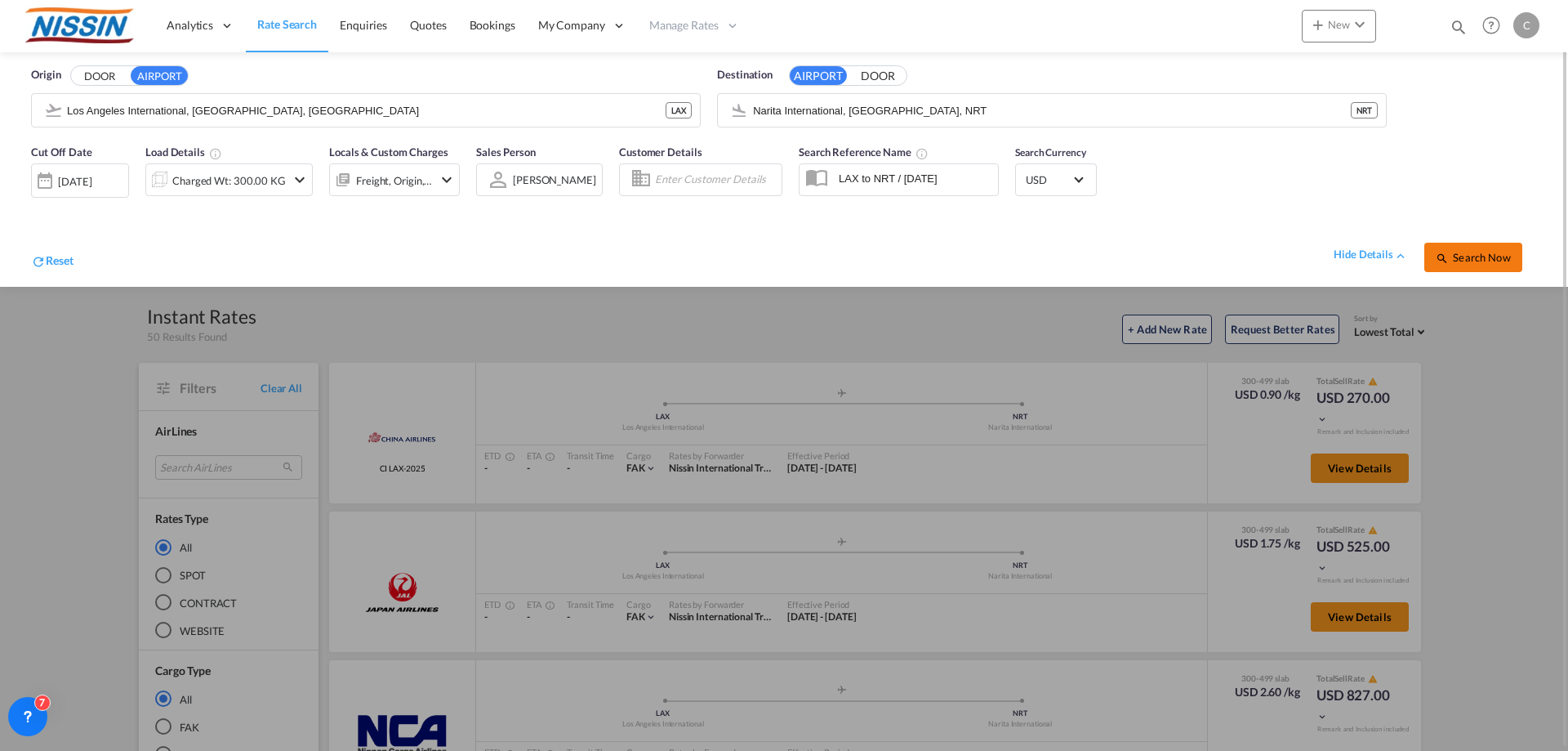
click at [1461, 254] on span "Search Now" at bounding box center [1473, 257] width 74 height 13
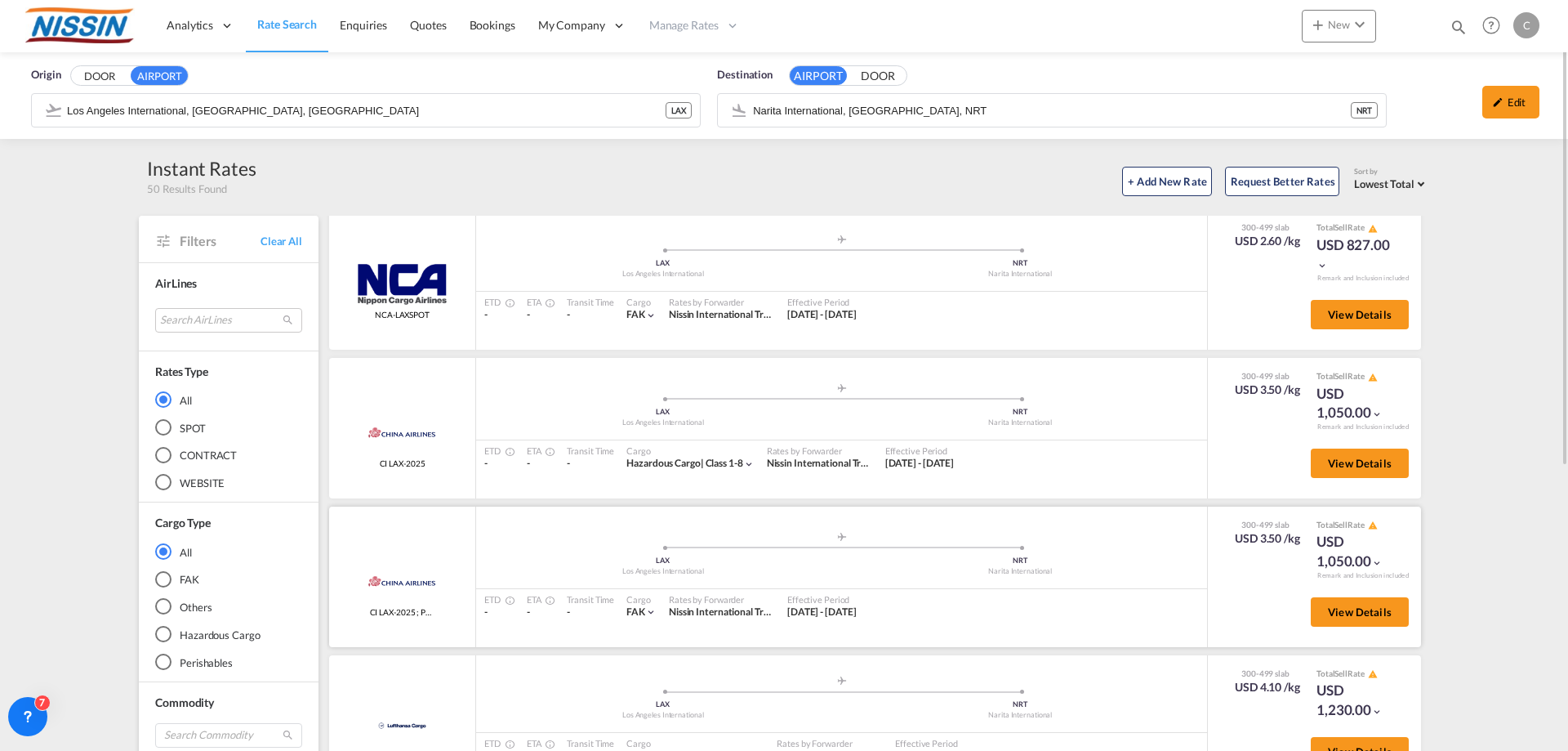
scroll to position [82, 0]
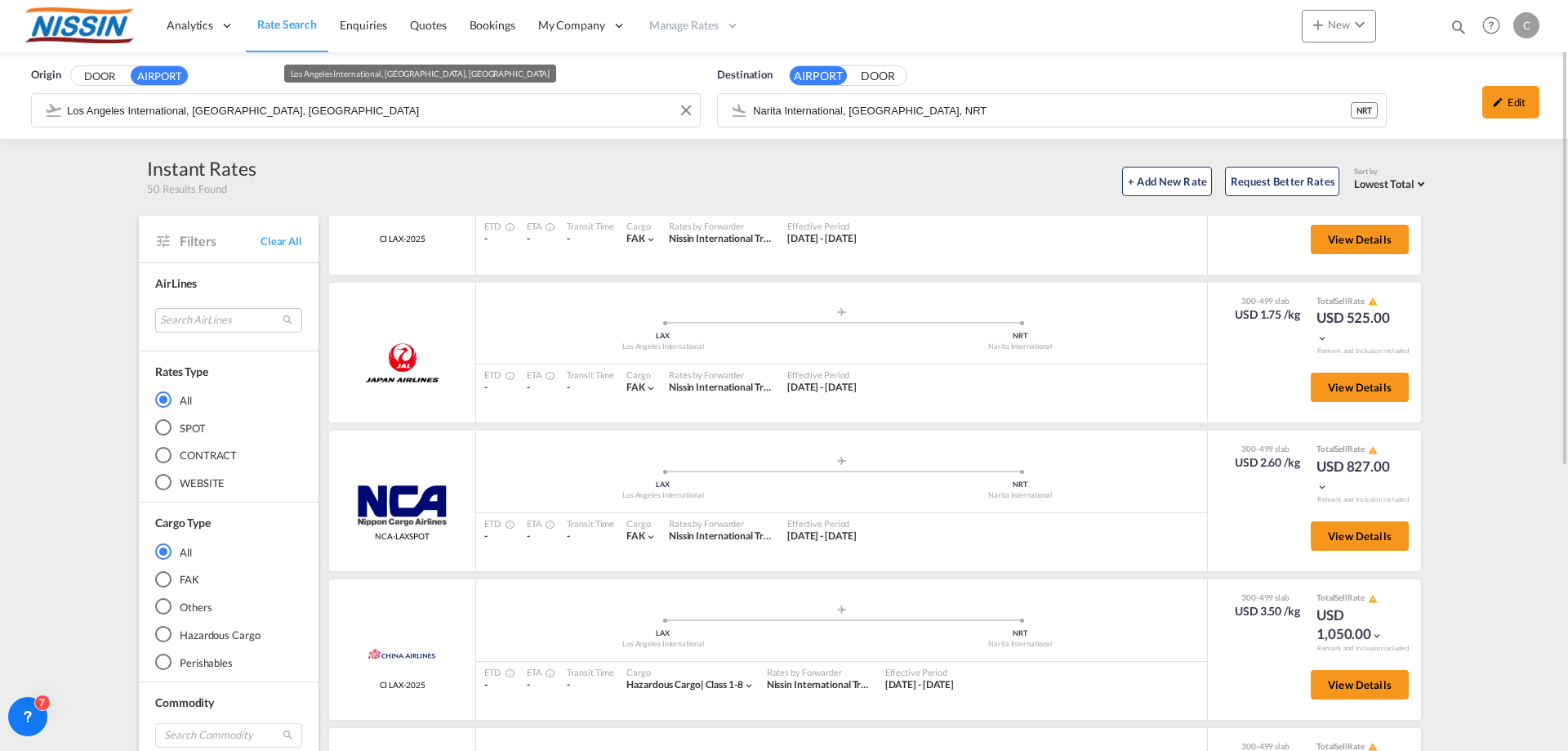
click at [507, 112] on input "Los Angeles International, [GEOGRAPHIC_DATA], [GEOGRAPHIC_DATA]" at bounding box center [379, 111] width 624 height 25
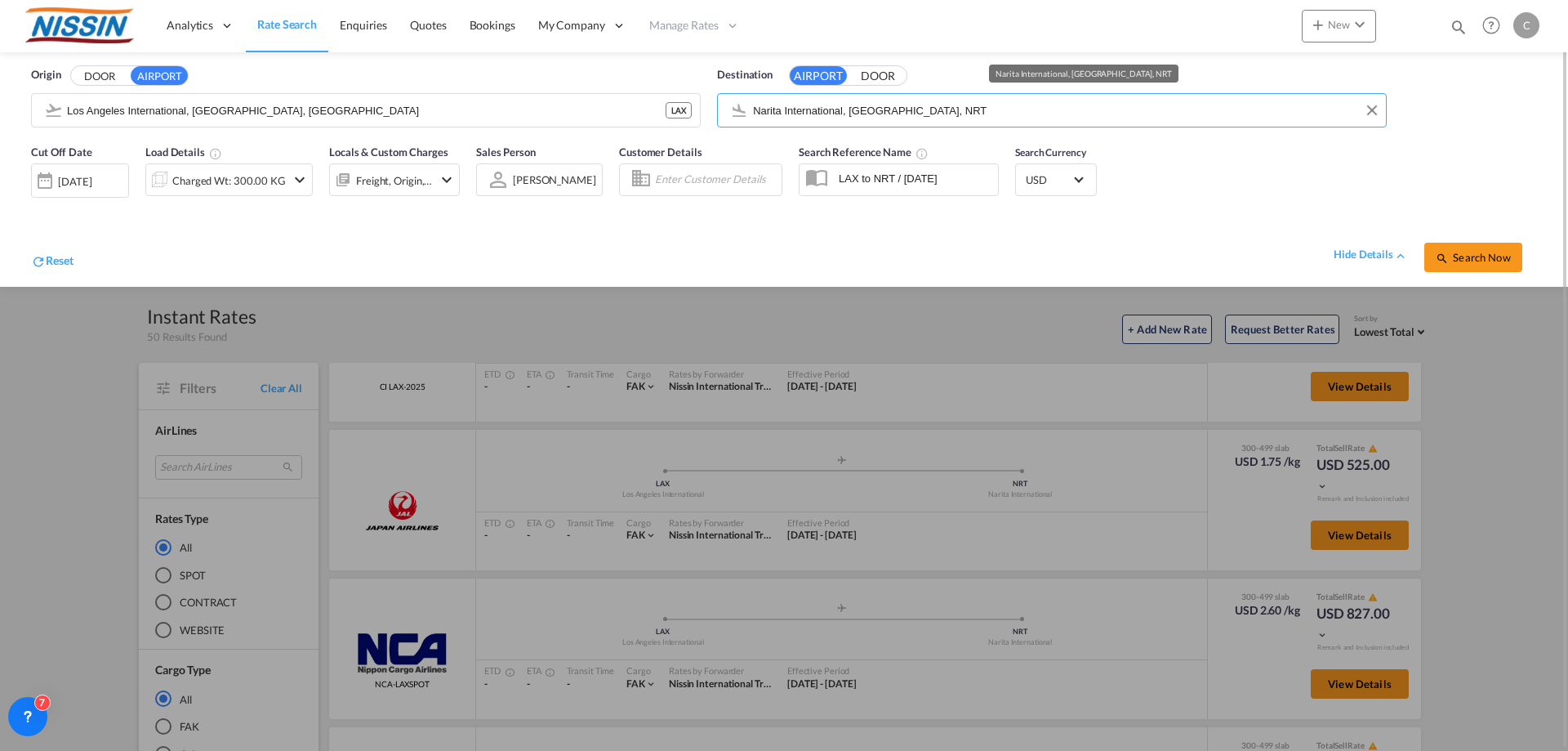
click at [974, 109] on input "Narita International, [GEOGRAPHIC_DATA], NRT" at bounding box center [1065, 111] width 624 height 25
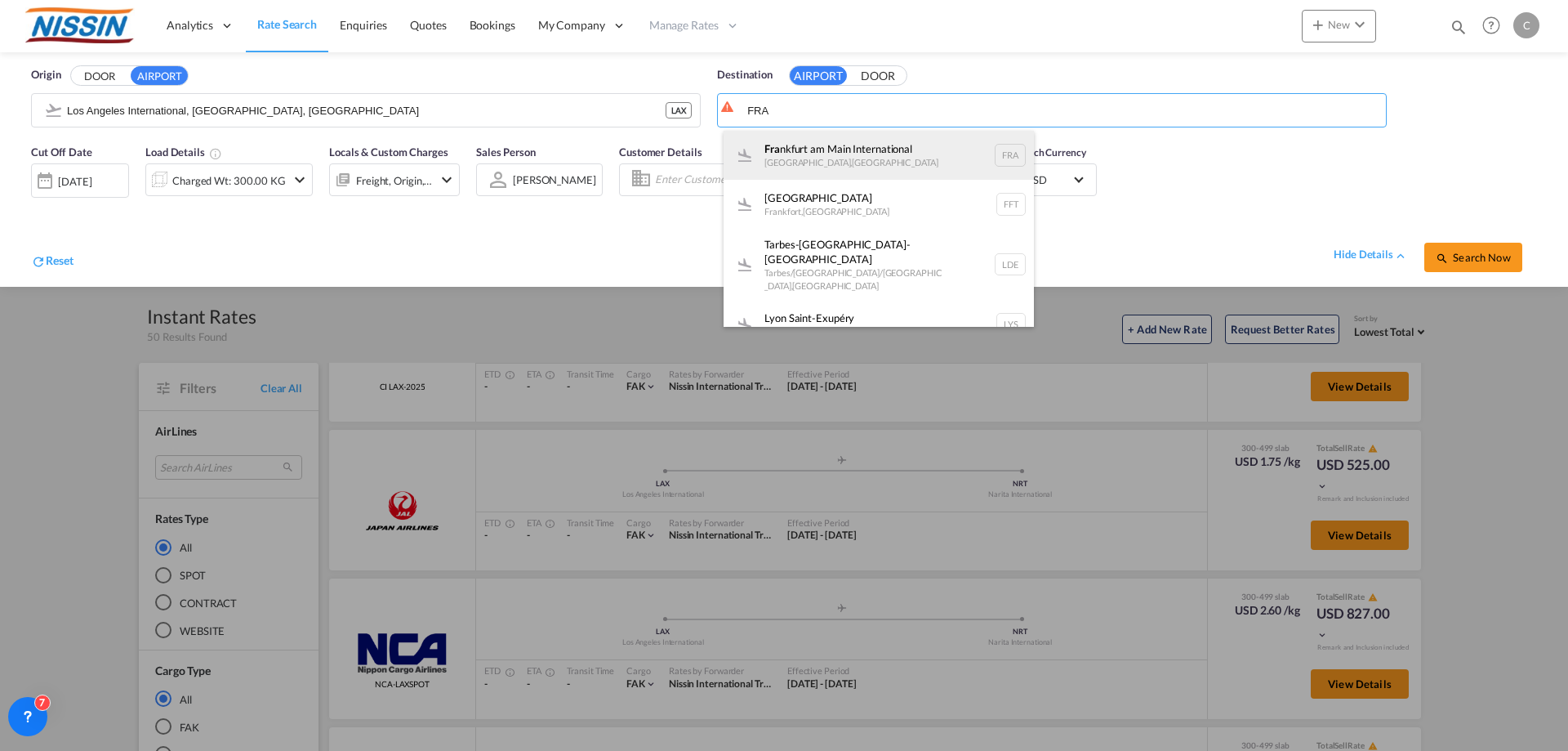
click at [876, 151] on div "Fra [GEOGRAPHIC_DATA] , [GEOGRAPHIC_DATA] FRA" at bounding box center [878, 155] width 310 height 49
type input "[GEOGRAPHIC_DATA], [GEOGRAPHIC_DATA], [GEOGRAPHIC_DATA]"
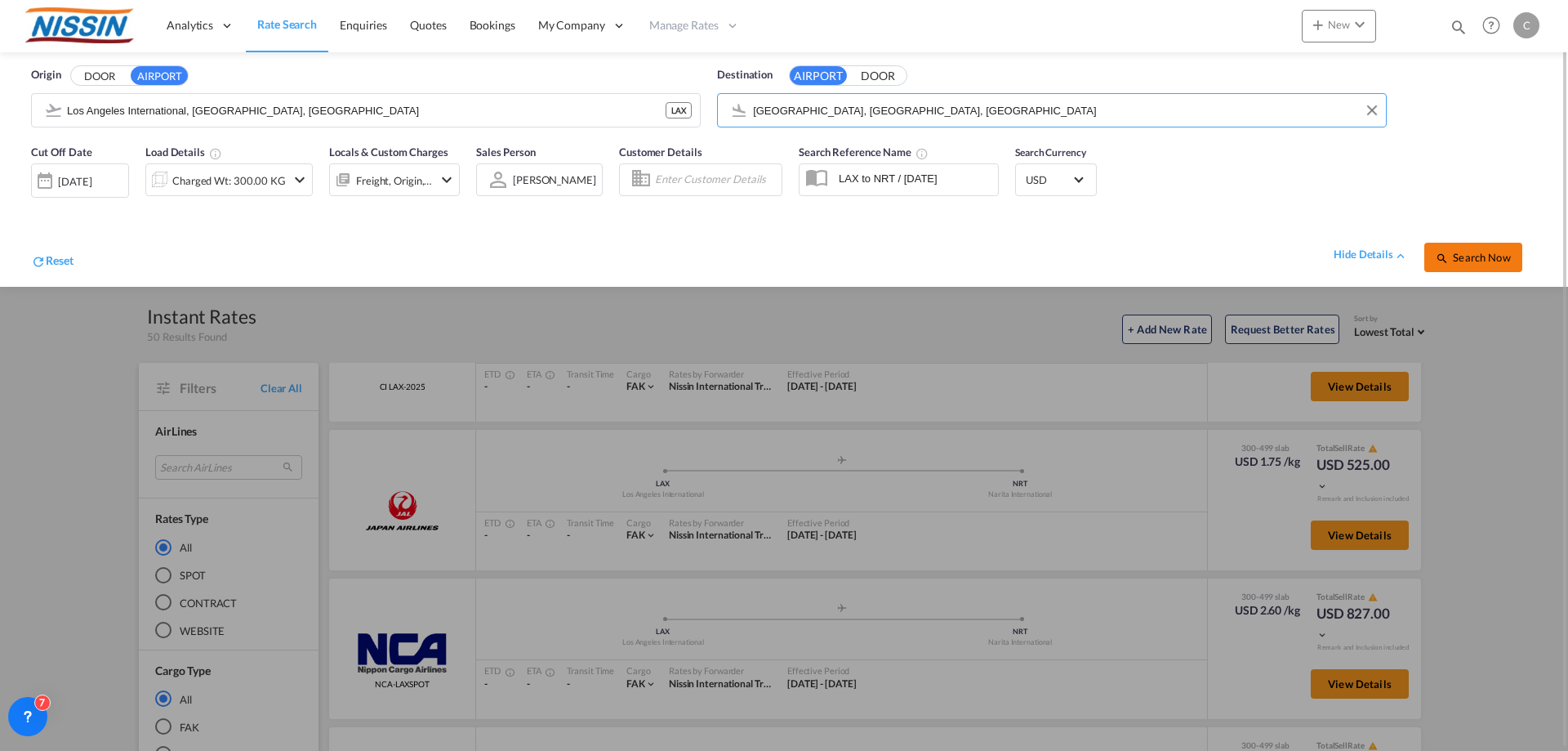
click at [1474, 256] on span "Search Now" at bounding box center [1473, 257] width 74 height 13
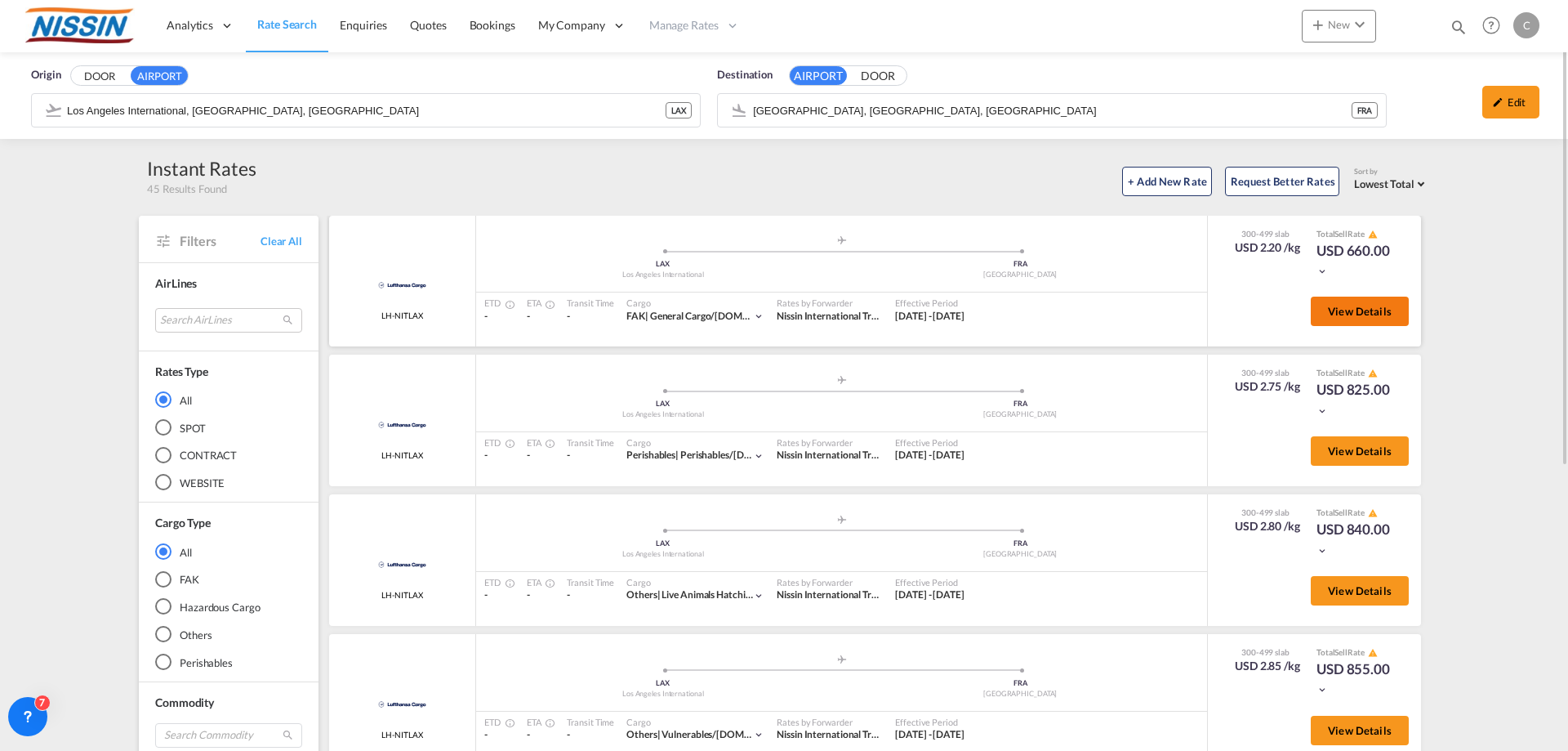
click at [1344, 306] on span "View Details" at bounding box center [1360, 311] width 64 height 13
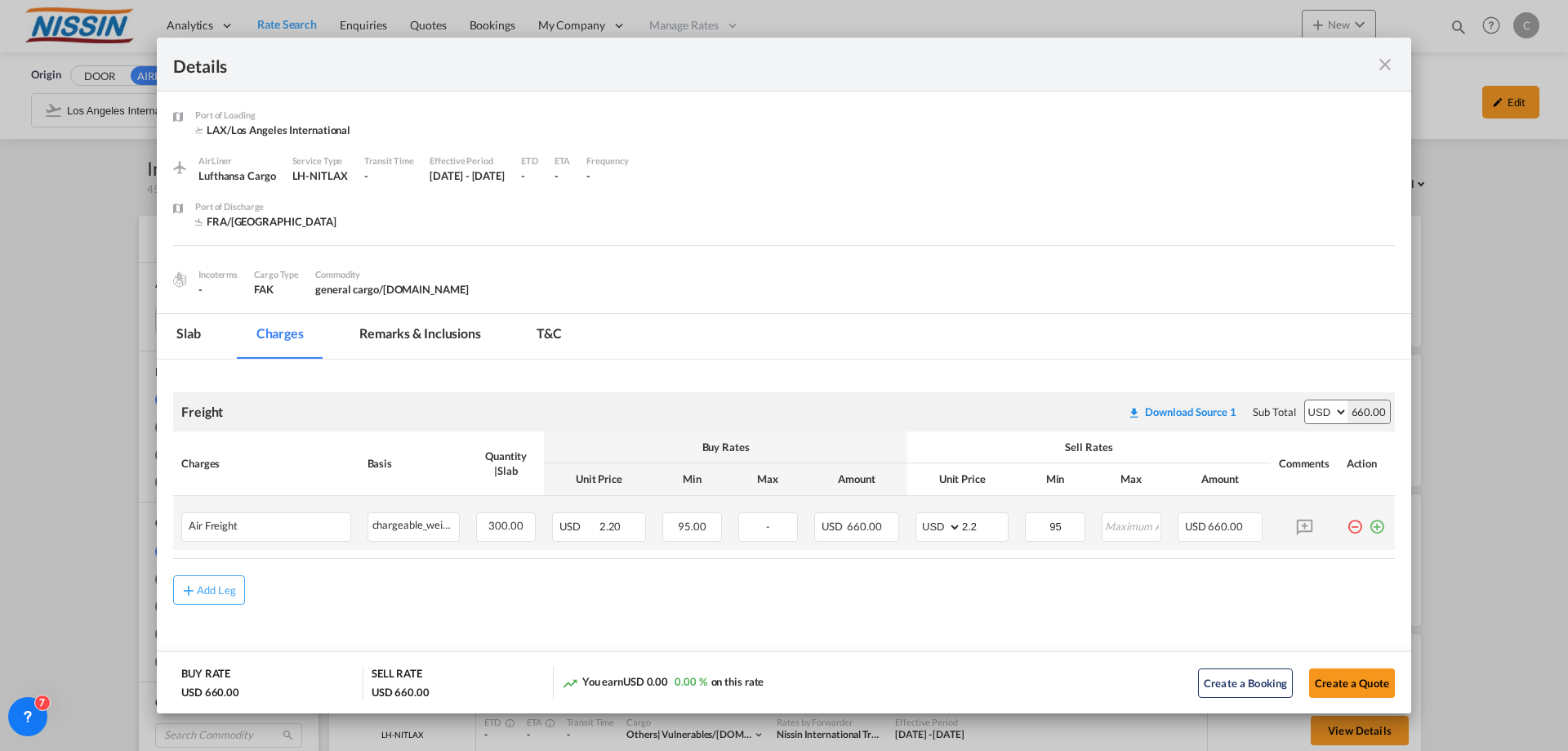
scroll to position [2, 0]
click at [1391, 55] on md-icon "icon-close fg-AAA8AD m-0 cursor" at bounding box center [1385, 65] width 20 height 20
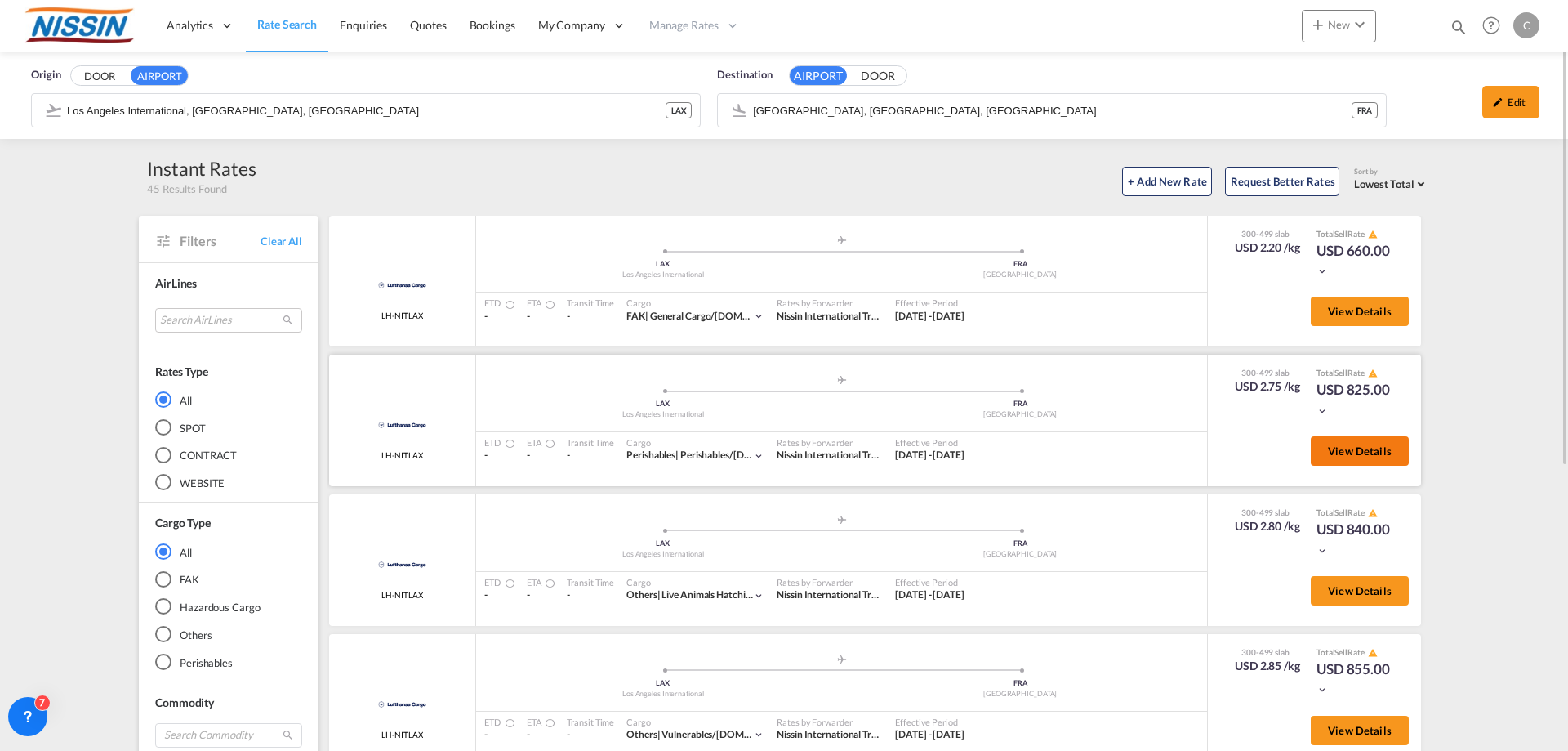
click at [1376, 444] on span "View Details" at bounding box center [1360, 451] width 64 height 13
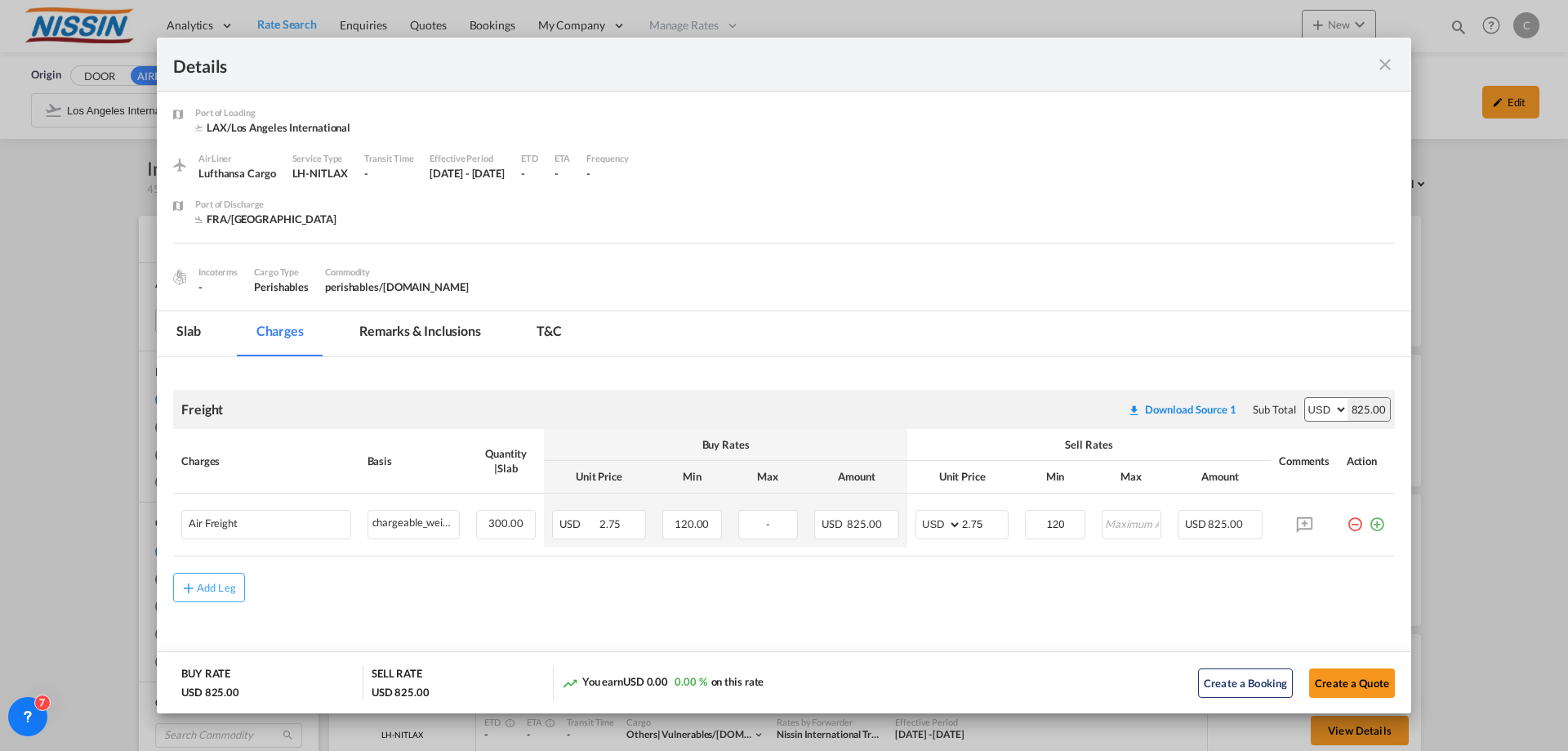
click at [1385, 60] on md-icon "icon-close fg-AAA8AD m-0 cursor" at bounding box center [1385, 65] width 20 height 20
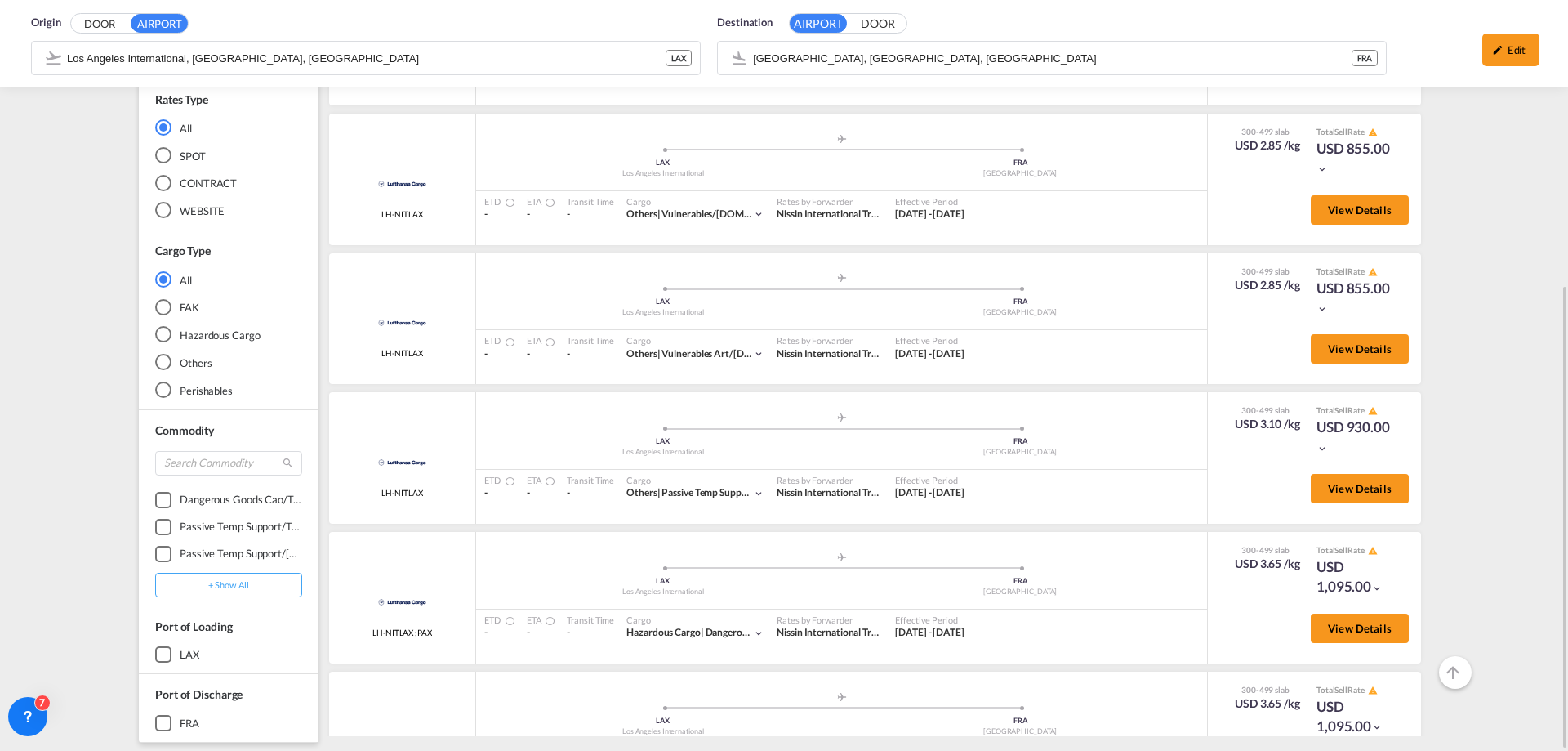
scroll to position [82, 0]
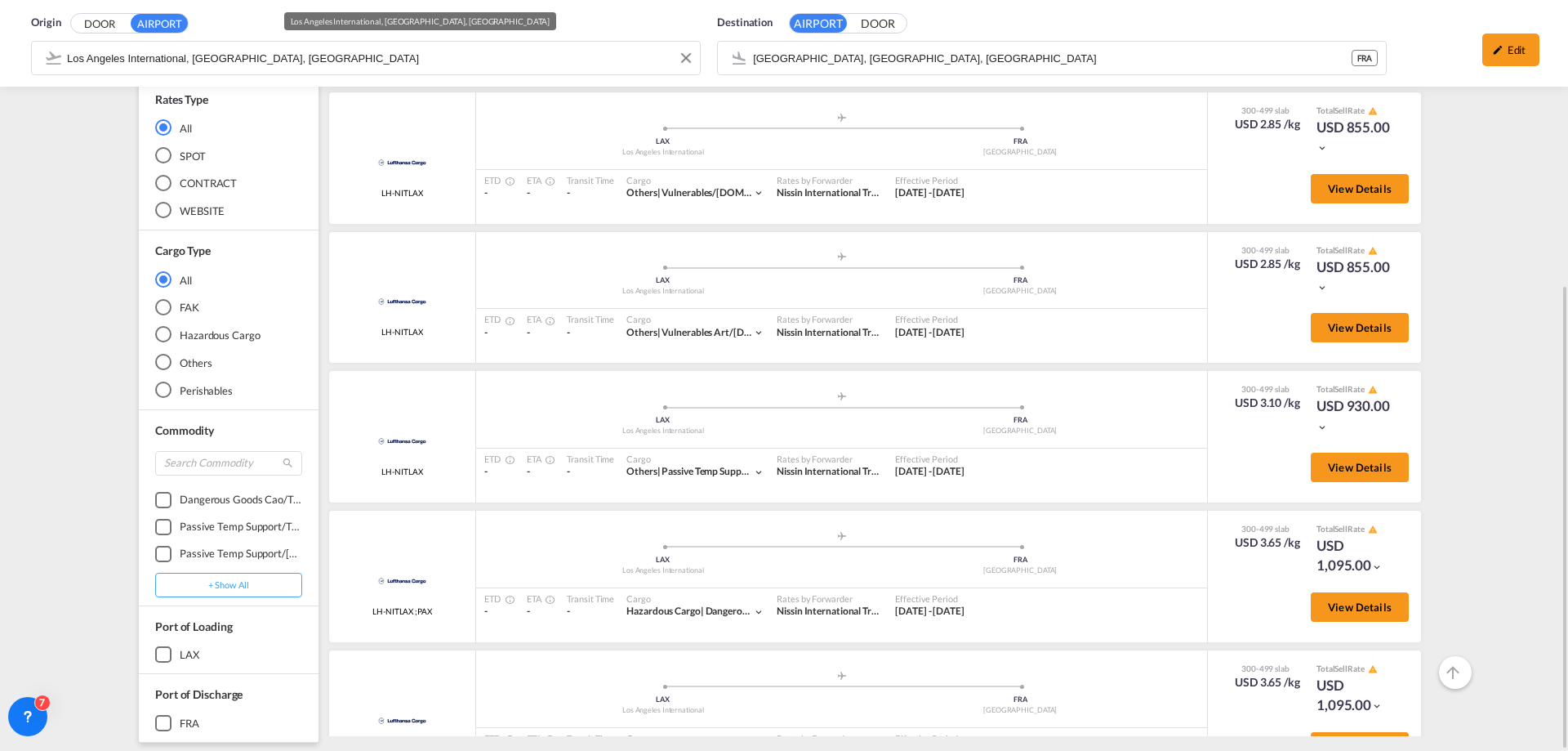
click at [328, 56] on div "Origin DOOR AIRPORT [GEOGRAPHIC_DATA], [GEOGRAPHIC_DATA], LAX Destination AIRPO…" at bounding box center [784, 43] width 1536 height 87
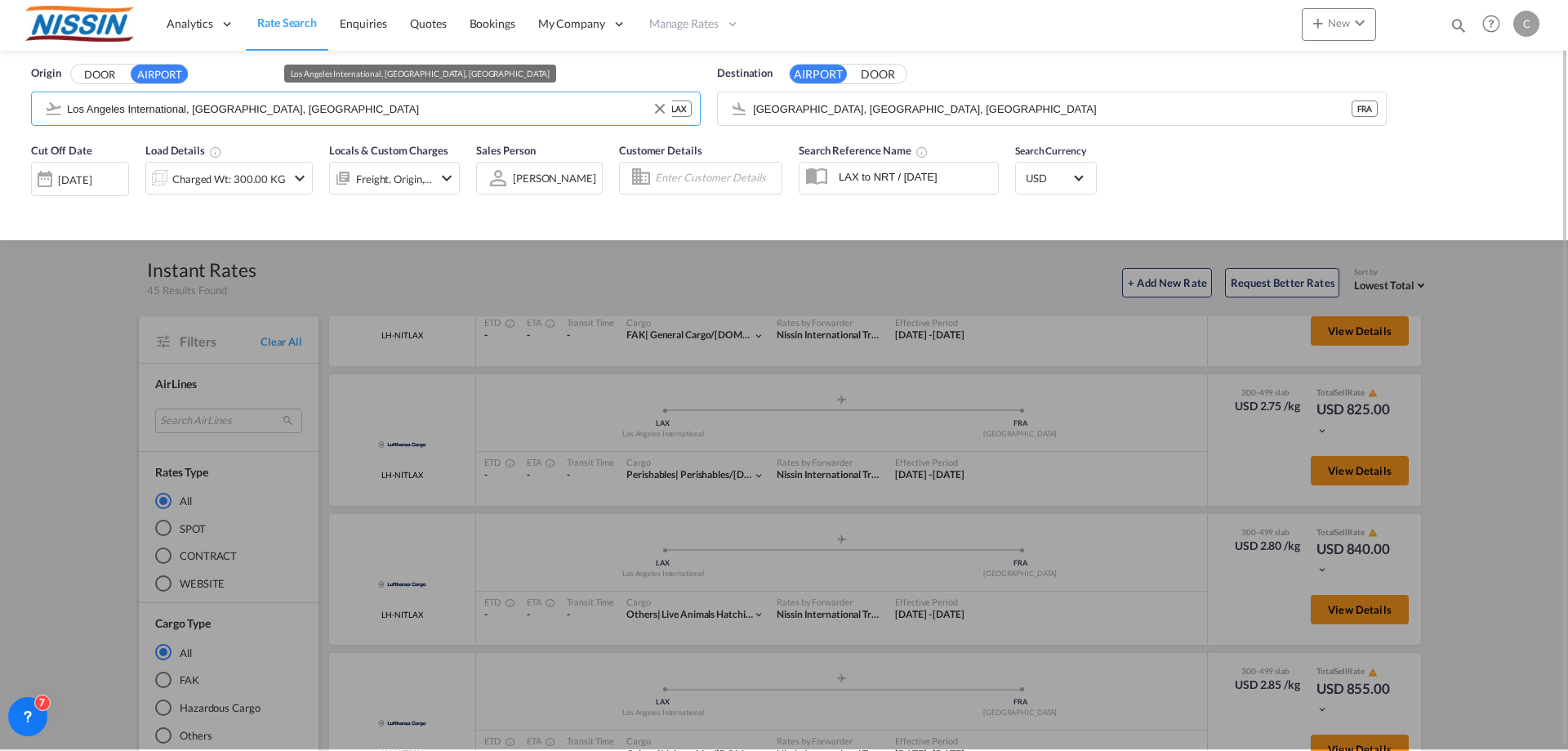
scroll to position [0, 0]
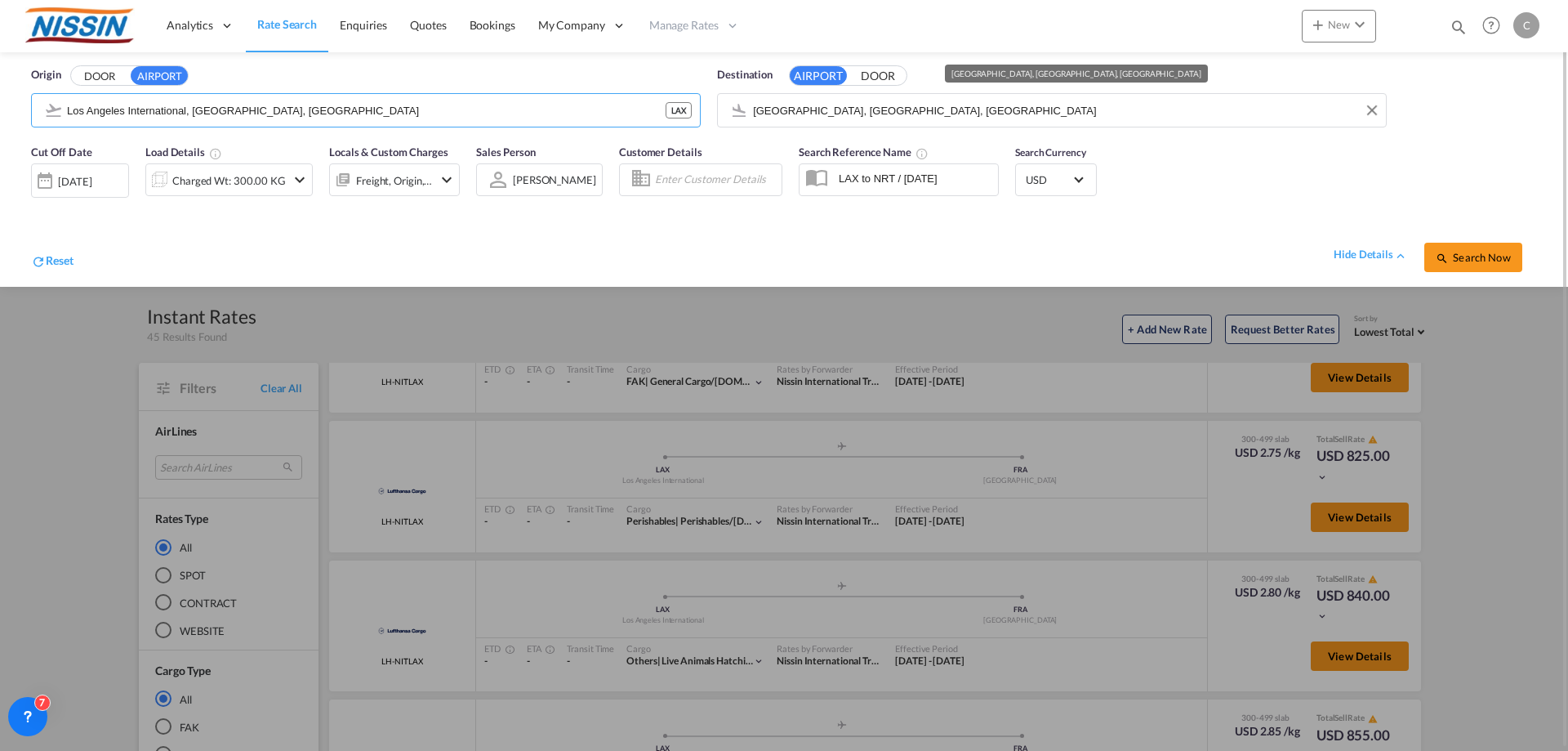
click at [1049, 112] on input "[GEOGRAPHIC_DATA], [GEOGRAPHIC_DATA], [GEOGRAPHIC_DATA]" at bounding box center [1065, 111] width 624 height 25
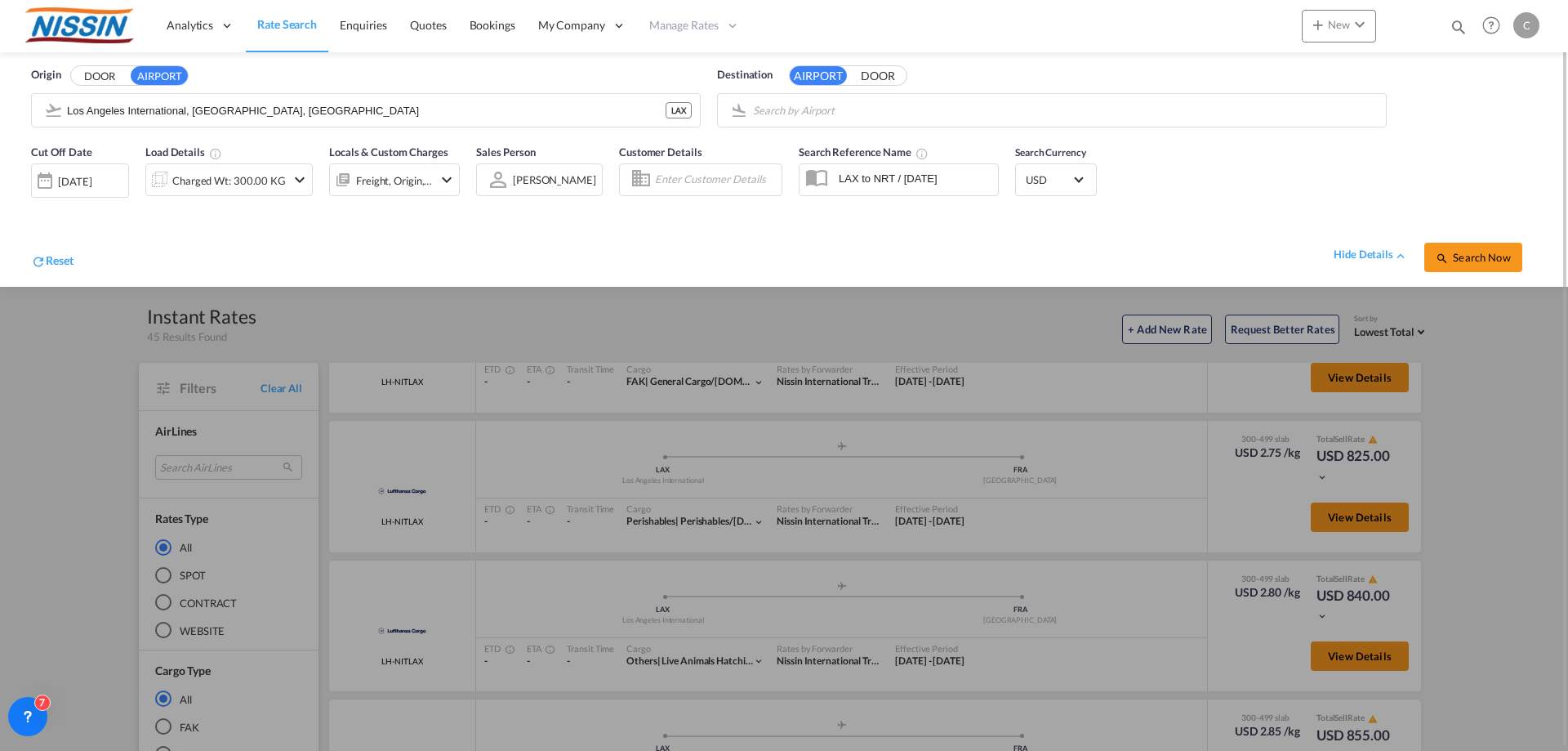
click at [885, 113] on body "Analytics Reports Dashboard Rate Search Enquiries Quotes Bookings" at bounding box center [784, 376] width 1568 height 751
type input "n"
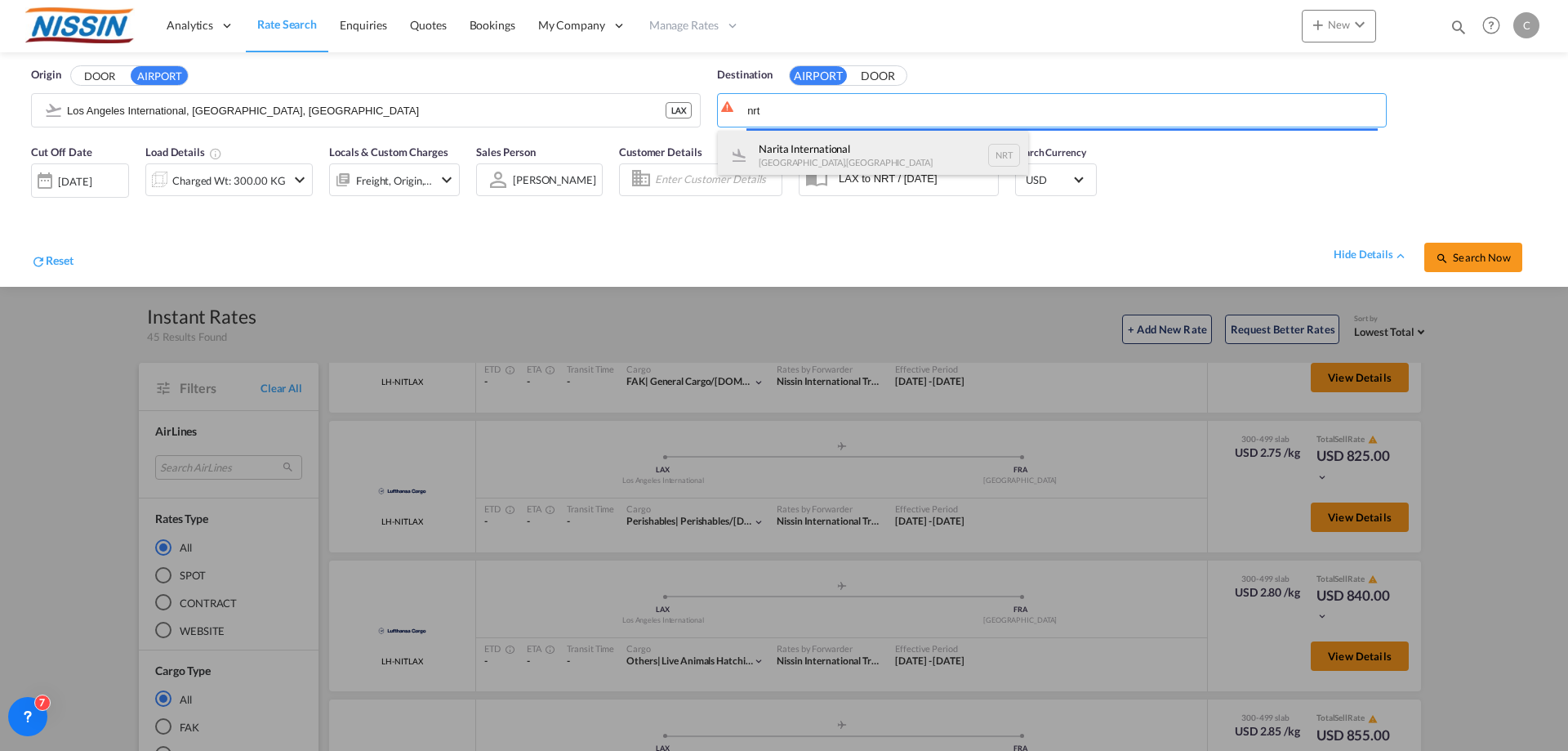
type input "nrt"
click at [825, 153] on body "Analytics Reports Dashboard Rate Search Enquiries Quotes Bookings" at bounding box center [784, 376] width 1568 height 751
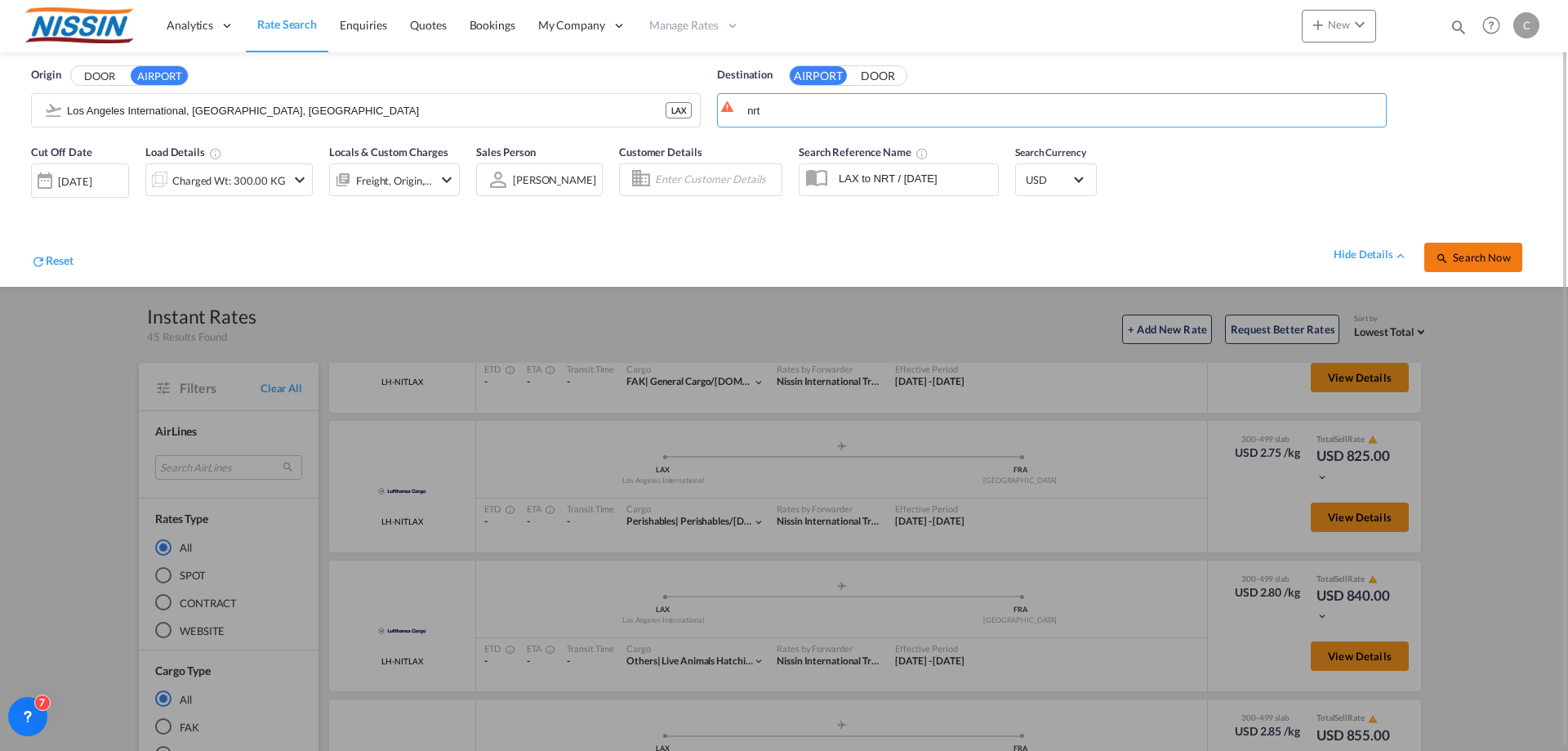
click at [1465, 255] on span "Search Now" at bounding box center [1473, 257] width 74 height 13
click at [1481, 253] on span "Search Now" at bounding box center [1473, 257] width 74 height 13
click at [920, 112] on body "Analytics Reports Dashboard Rate Search Enquiries Quotes Bookings" at bounding box center [784, 376] width 1568 height 751
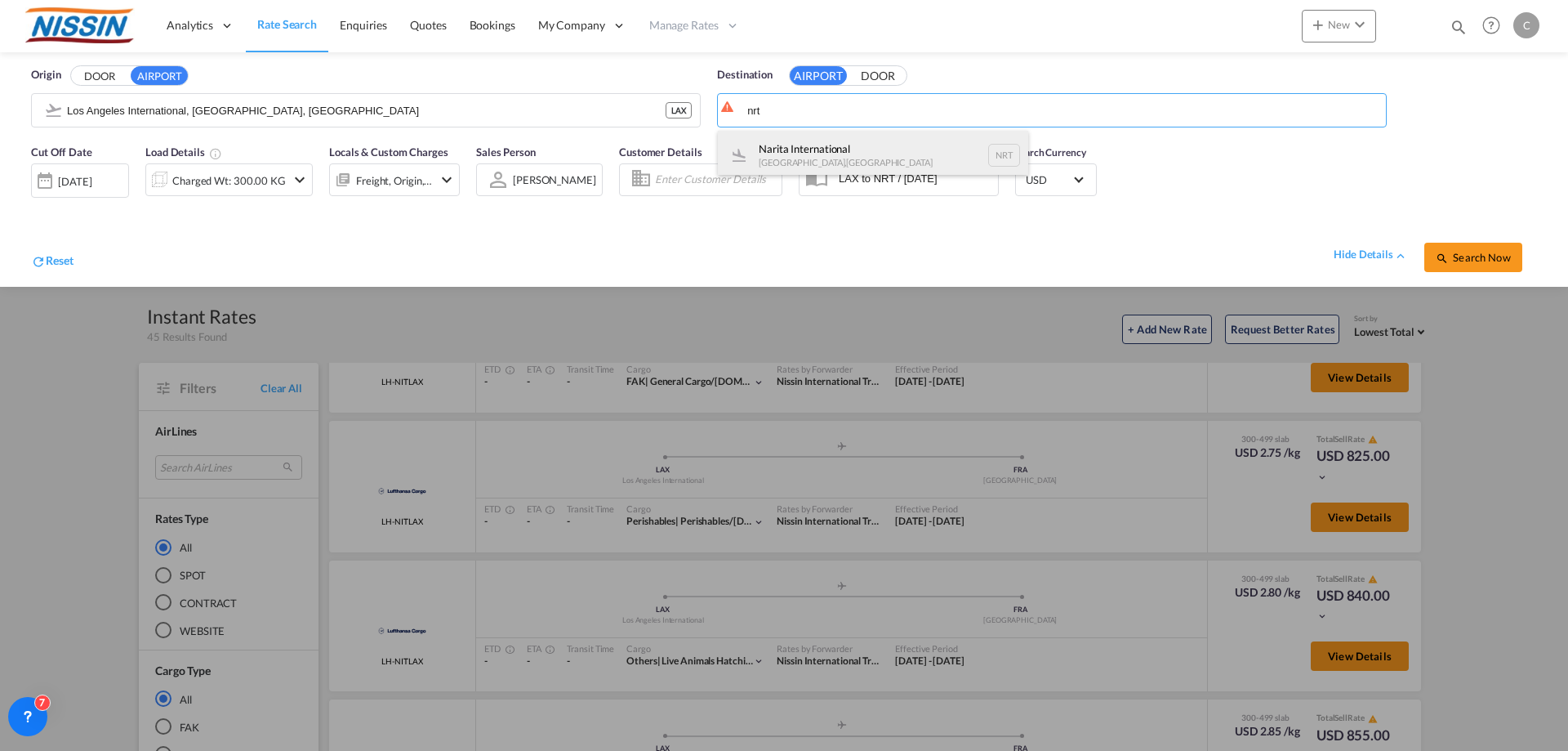
click at [905, 151] on div "Narita International [GEOGRAPHIC_DATA] , [GEOGRAPHIC_DATA] NRT" at bounding box center [872, 155] width 310 height 49
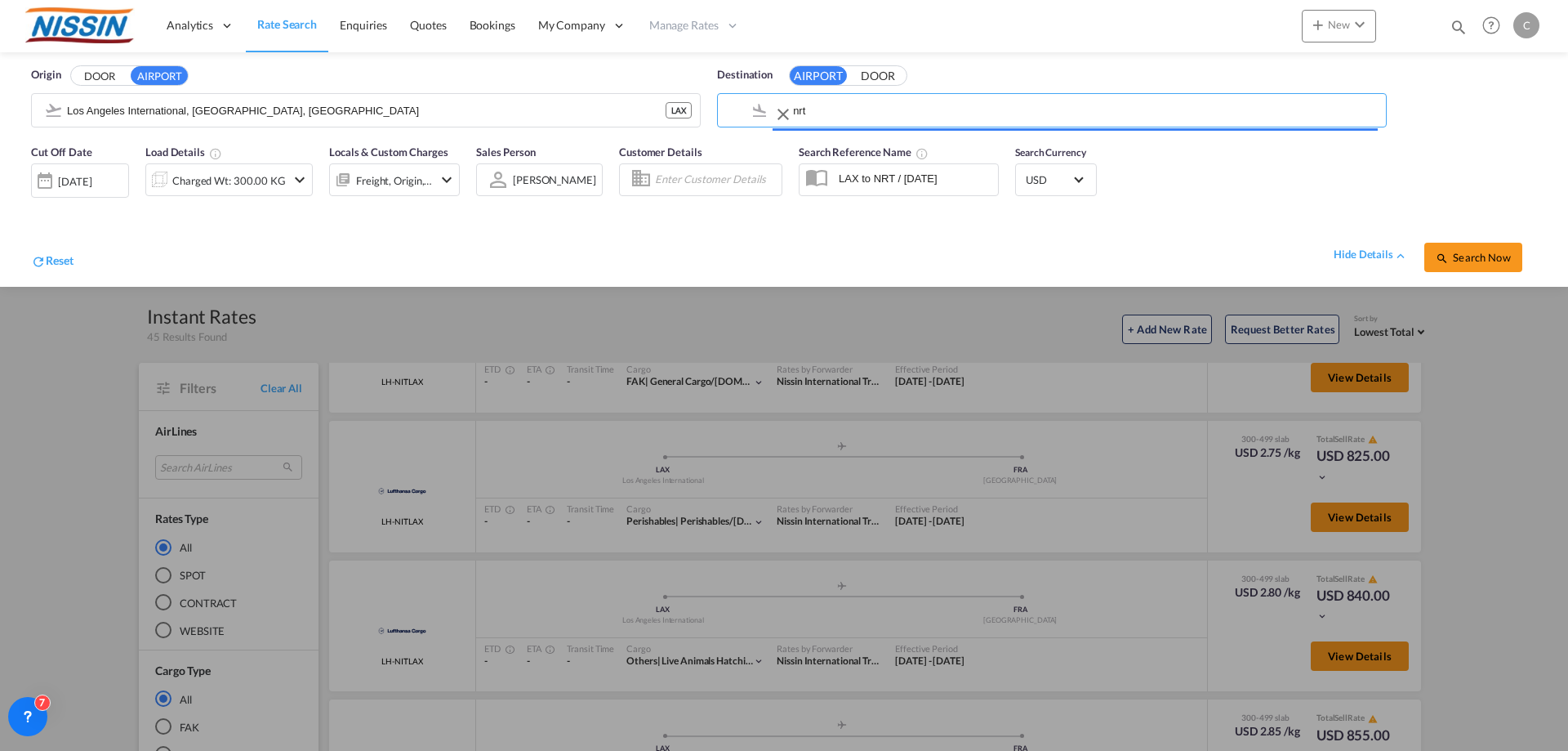
type input "Narita International, [GEOGRAPHIC_DATA], NRT"
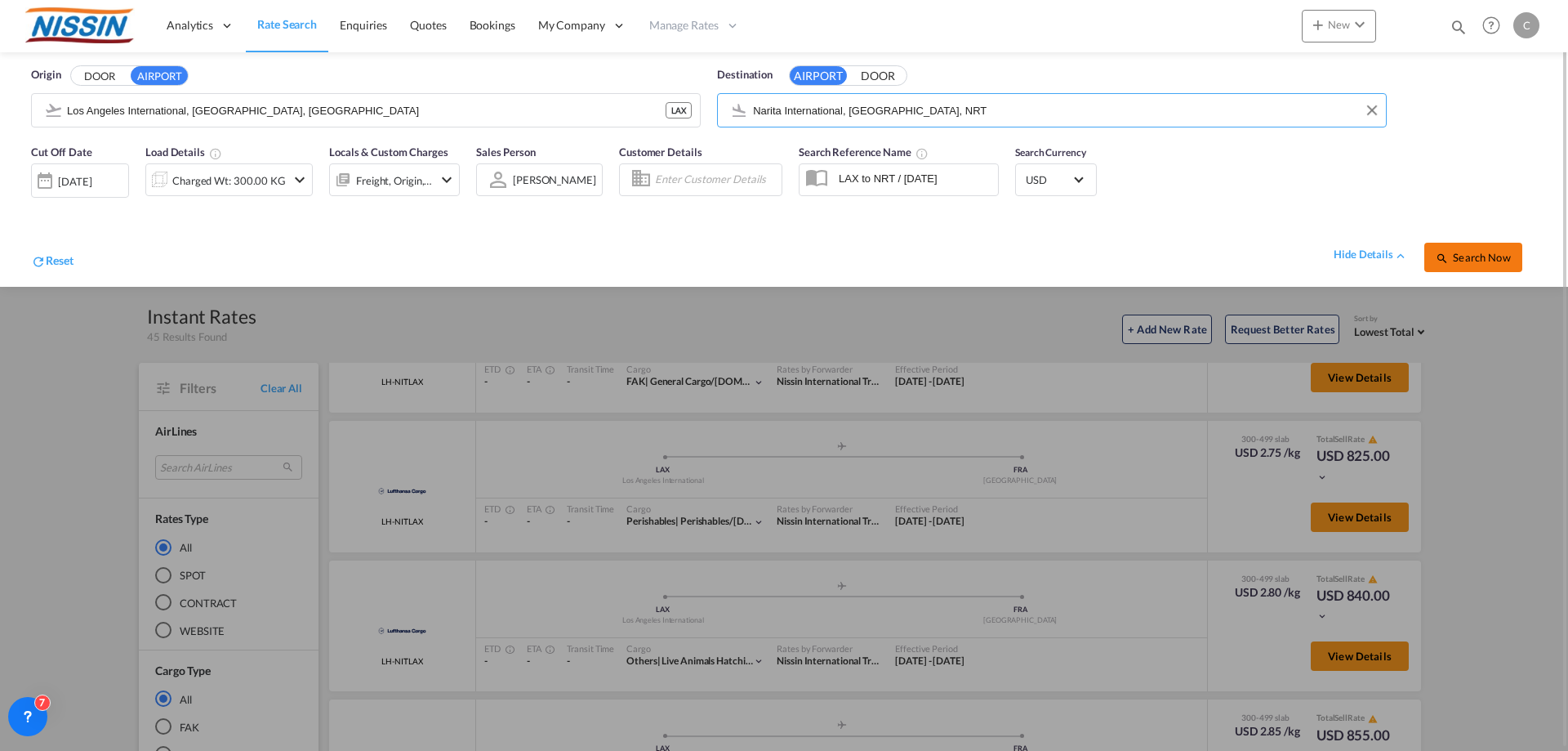
click at [1479, 259] on span "Search Now" at bounding box center [1473, 257] width 74 height 13
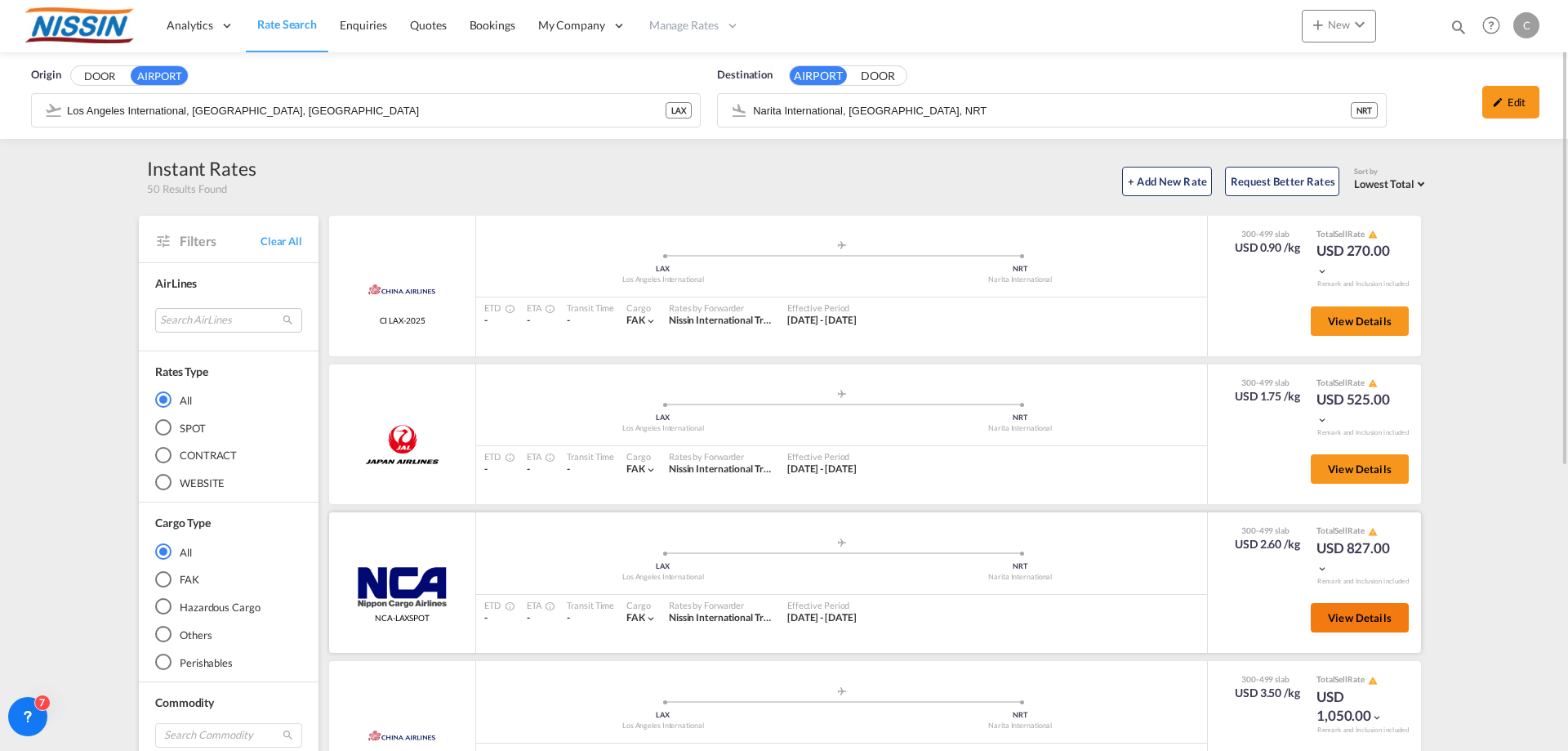
click at [1346, 622] on span "View Details" at bounding box center [1360, 618] width 64 height 13
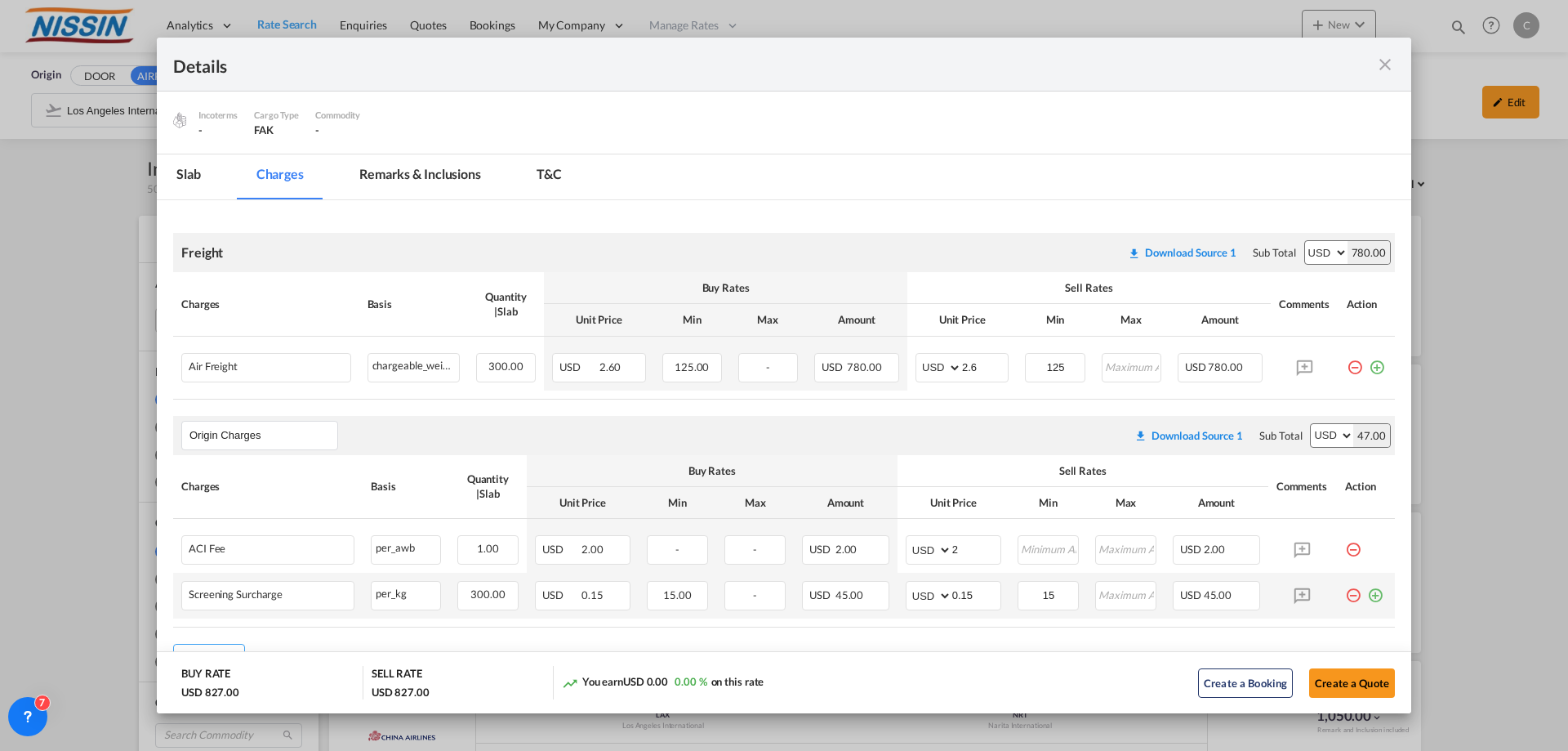
scroll to position [67, 0]
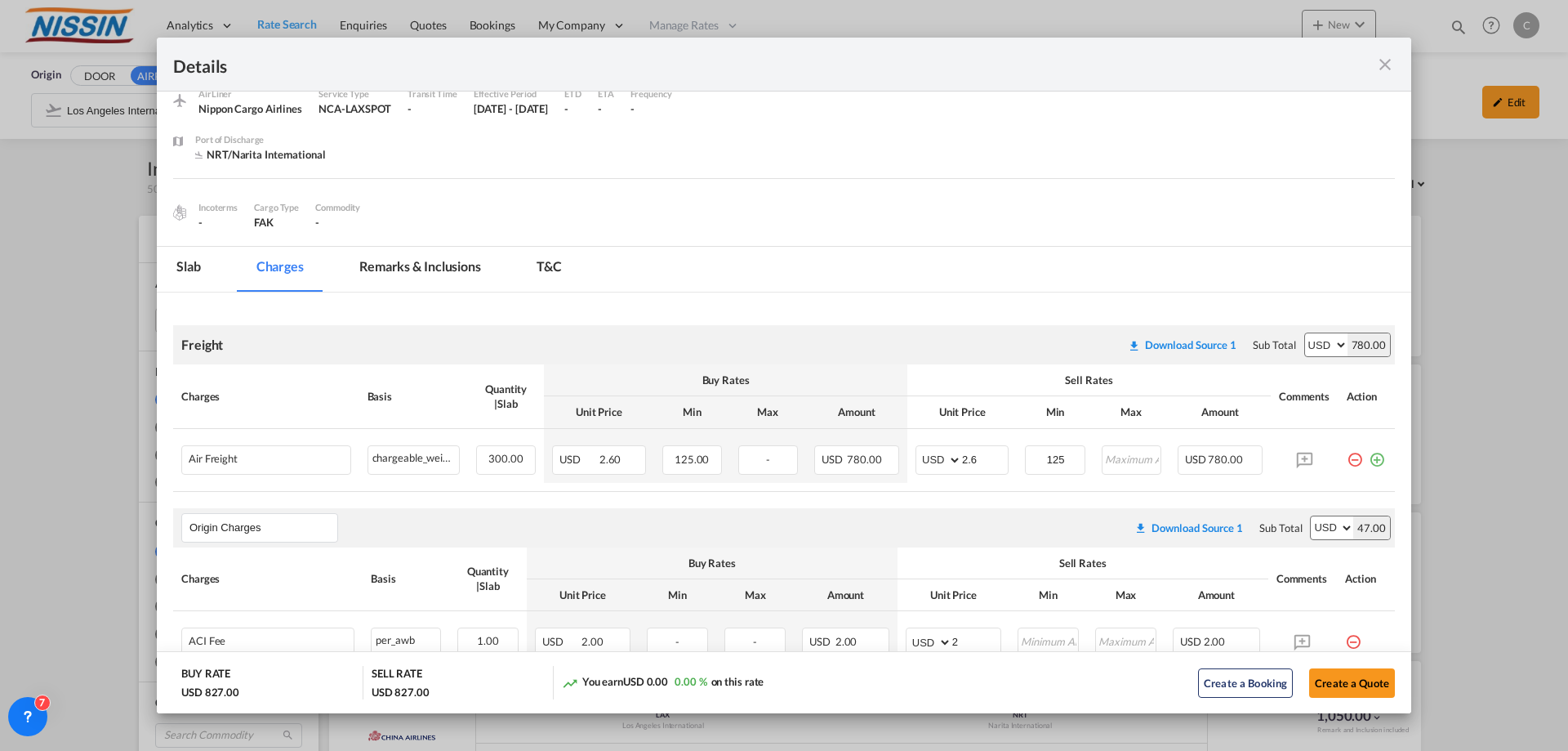
click at [1389, 58] on md-icon "icon-close fg-AAA8AD m-0 cursor" at bounding box center [1385, 65] width 20 height 20
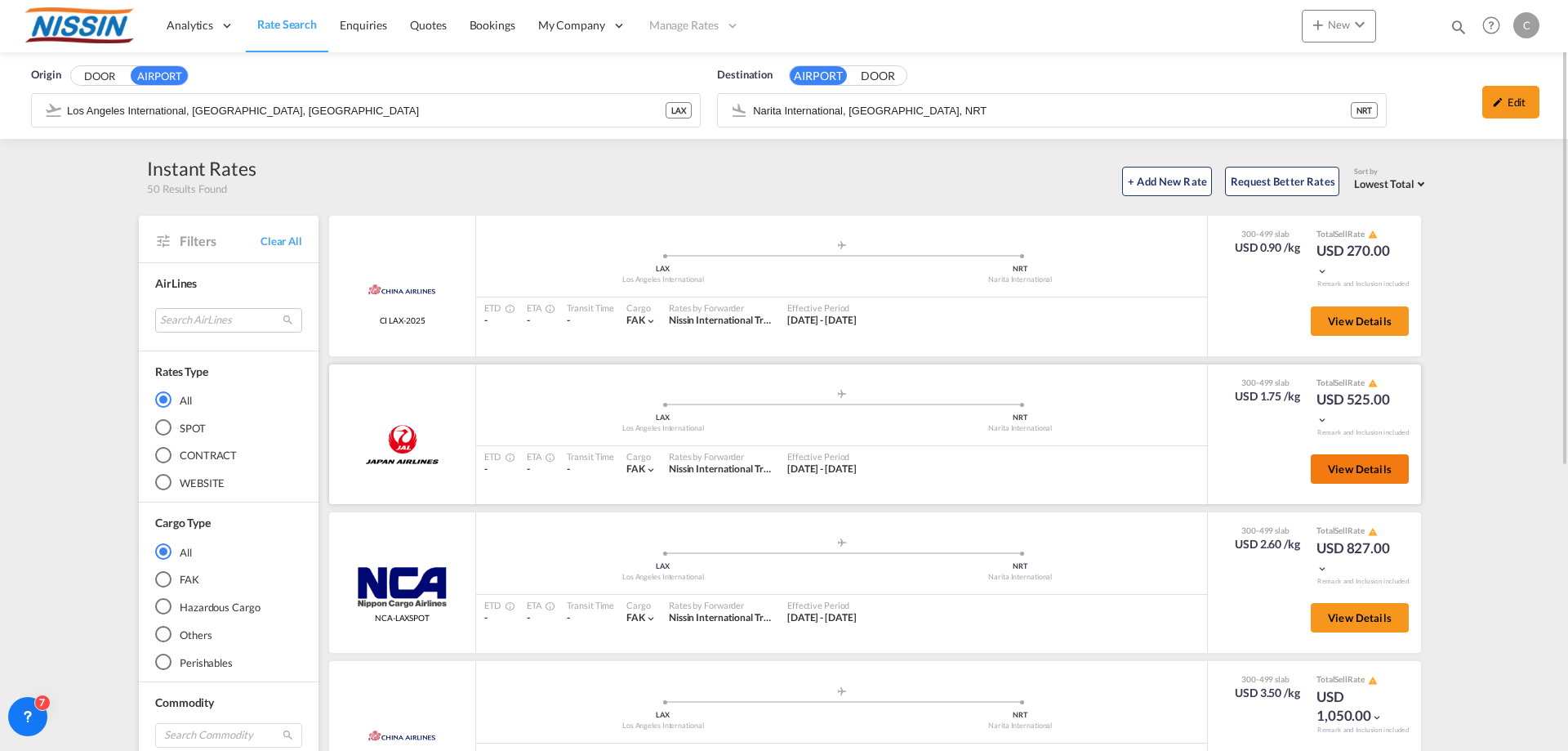
click at [1328, 463] on span "View Details" at bounding box center [1360, 469] width 64 height 13
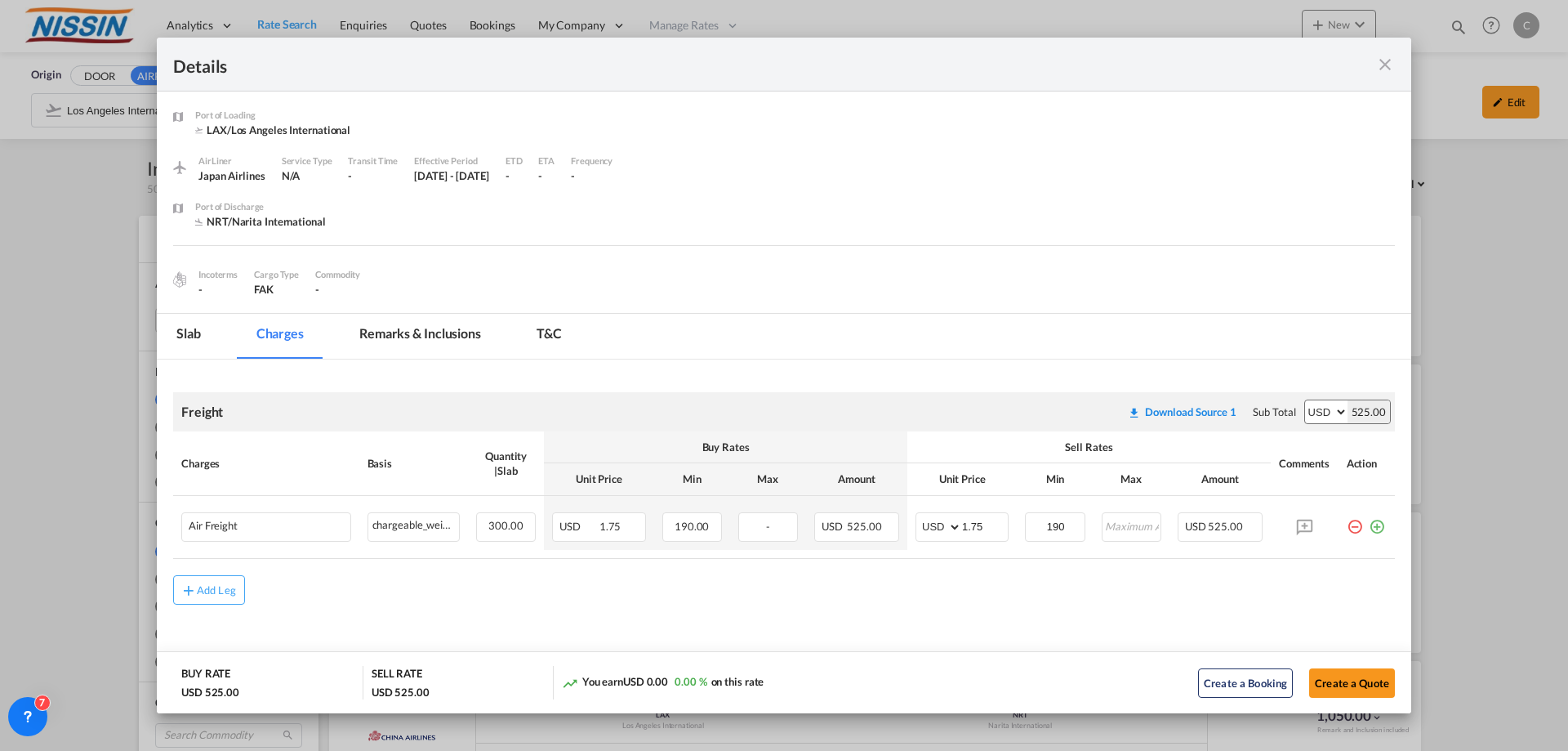
click at [1383, 71] on md-icon "icon-close fg-AAA8AD m-0 cursor" at bounding box center [1385, 65] width 20 height 20
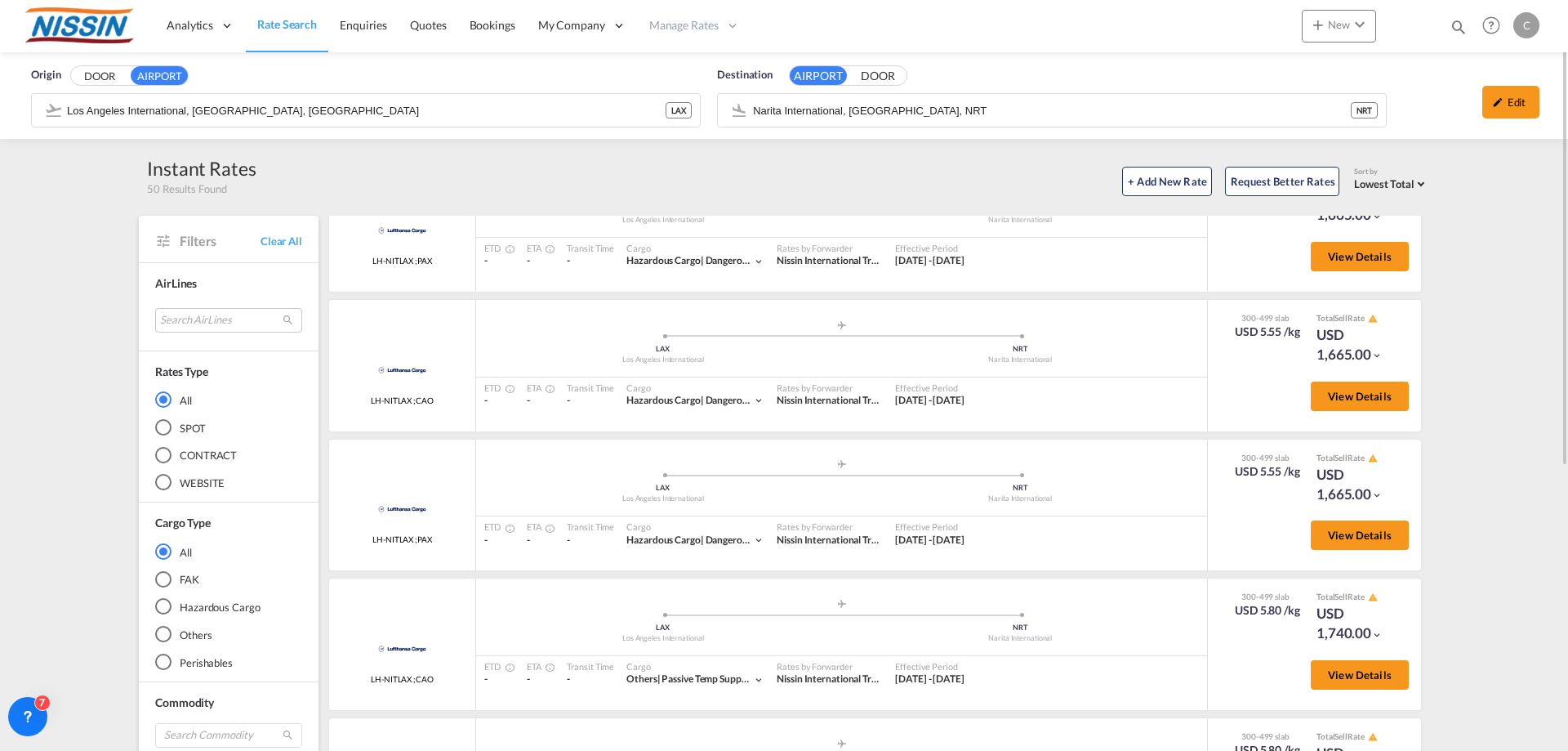
scroll to position [1471, 0]
